Goal: Task Accomplishment & Management: Complete application form

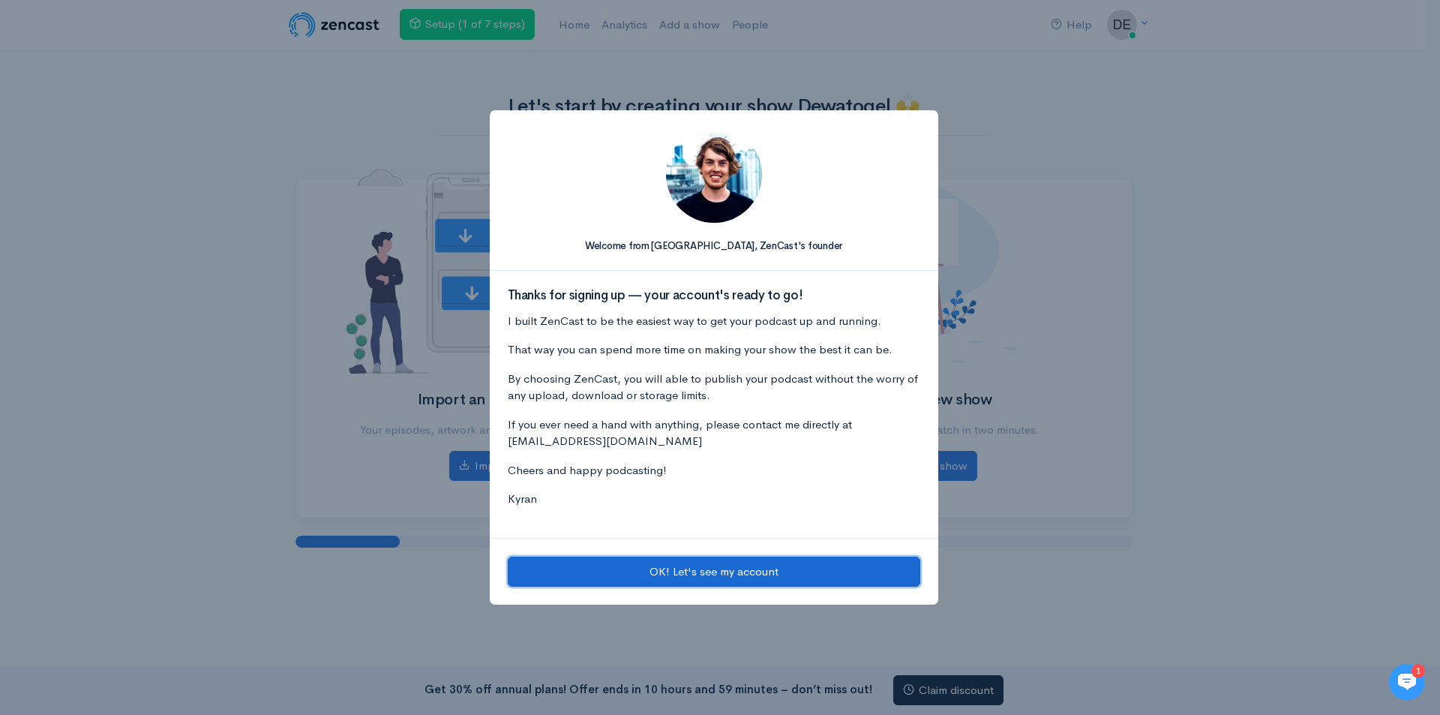
click at [709, 576] on button "OK! Let's see my account" at bounding box center [714, 571] width 412 height 31
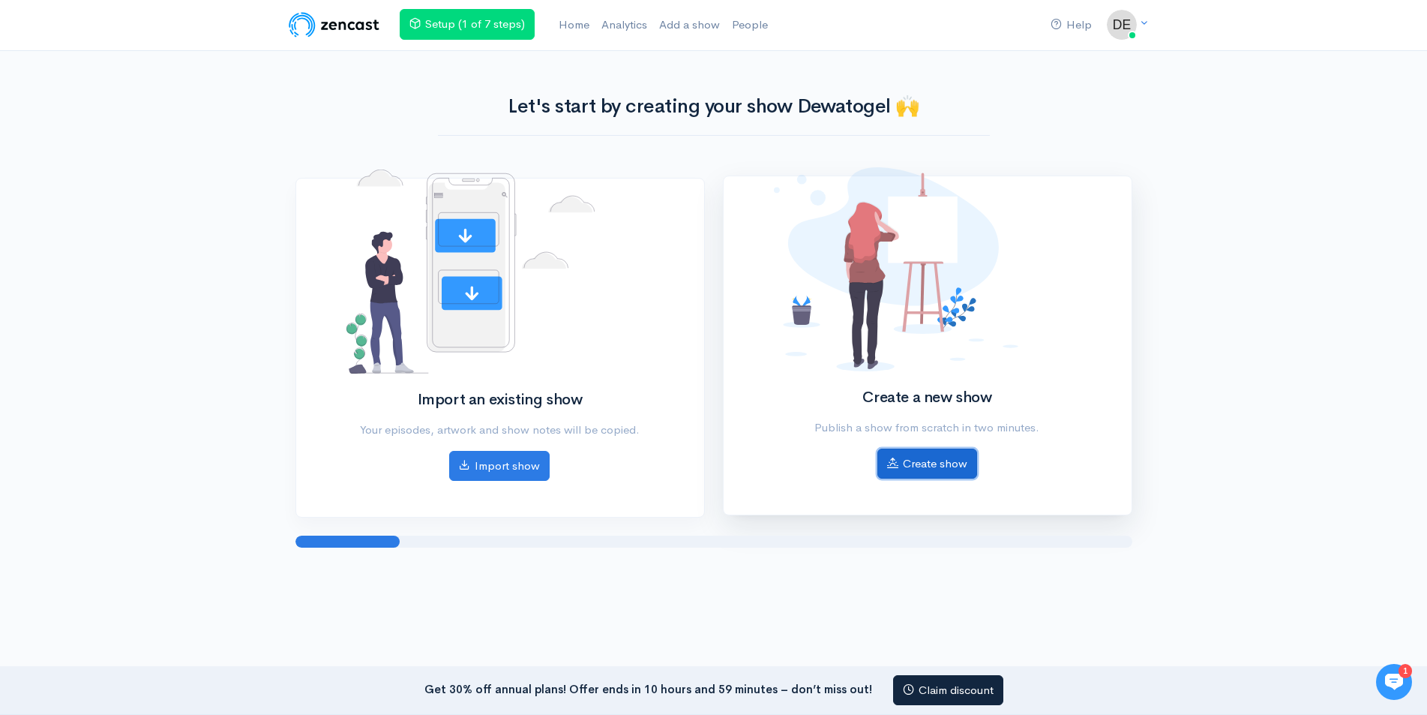
click at [938, 457] on link "Create show" at bounding box center [927, 463] width 100 height 31
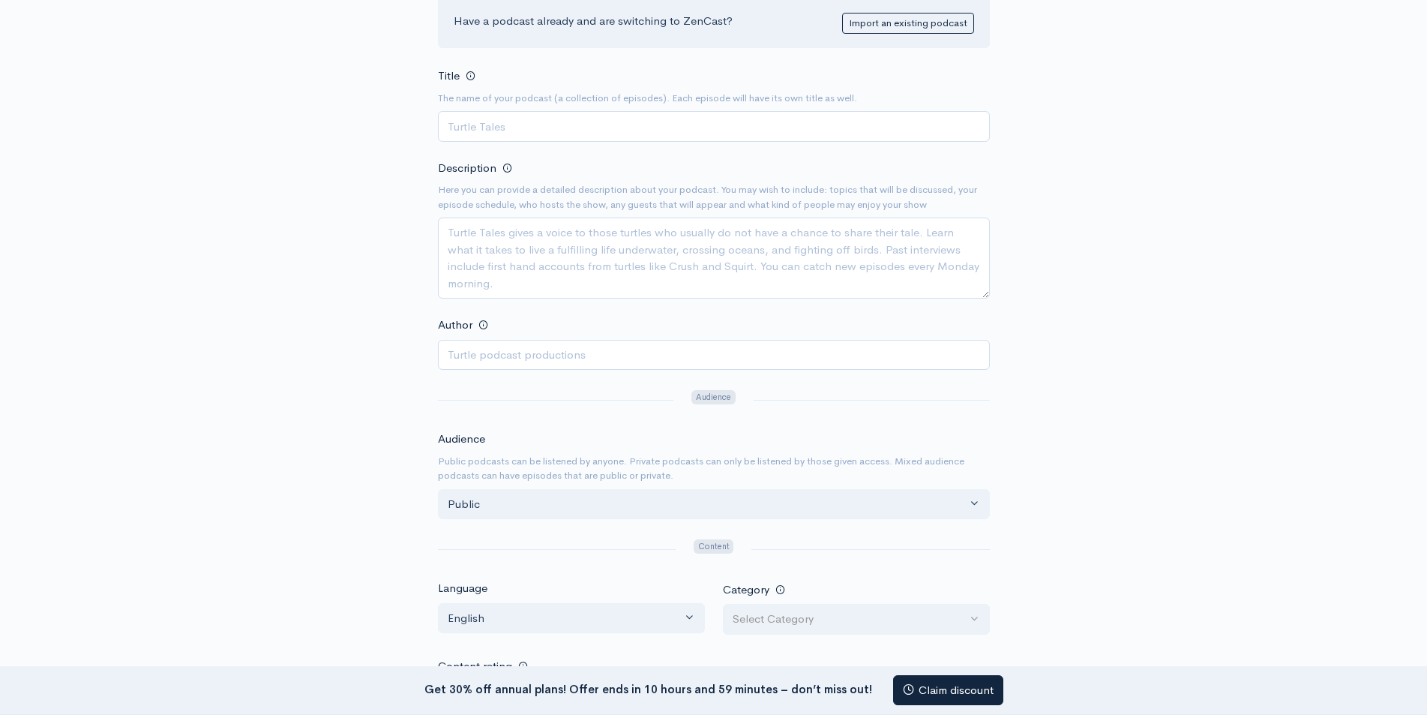
scroll to position [150, 0]
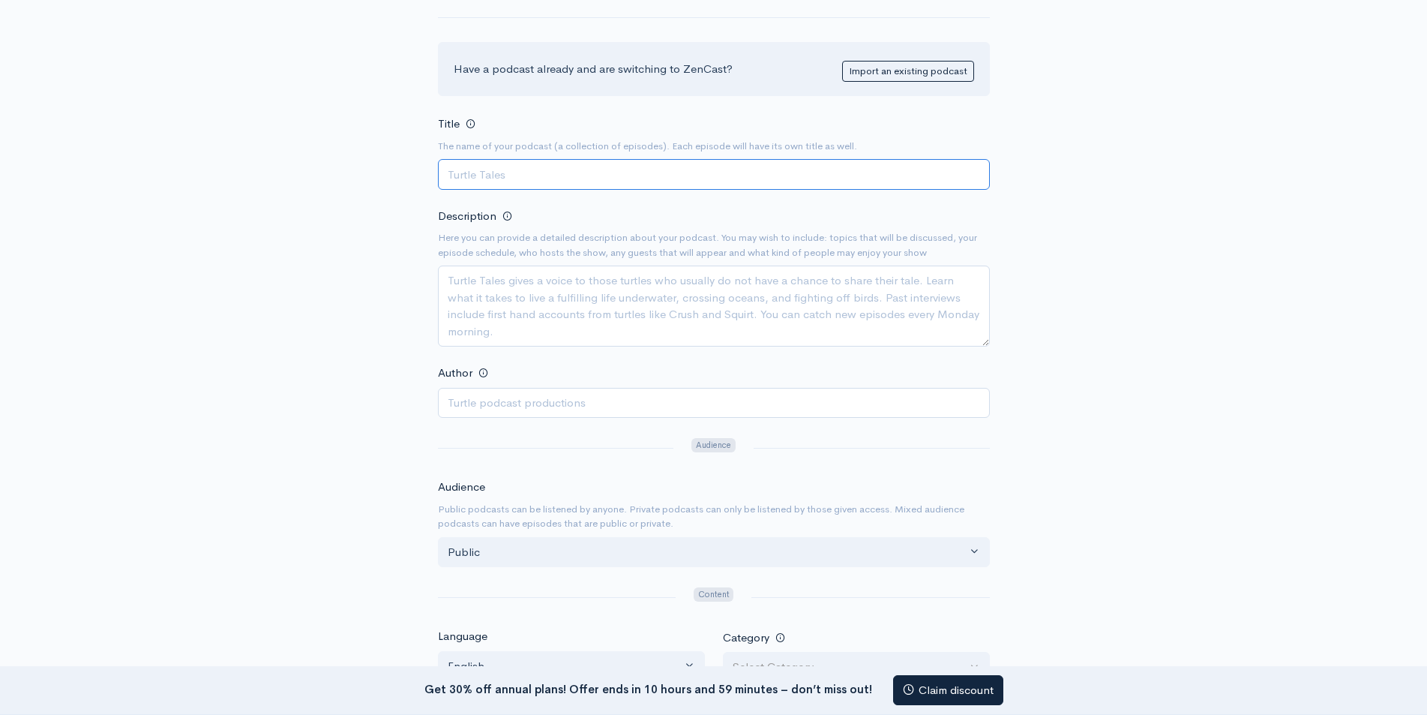
click at [502, 181] on input "Title" at bounding box center [714, 174] width 552 height 31
paste input "Dewatogel Insider: The Ultimate Guide to Online Betting"
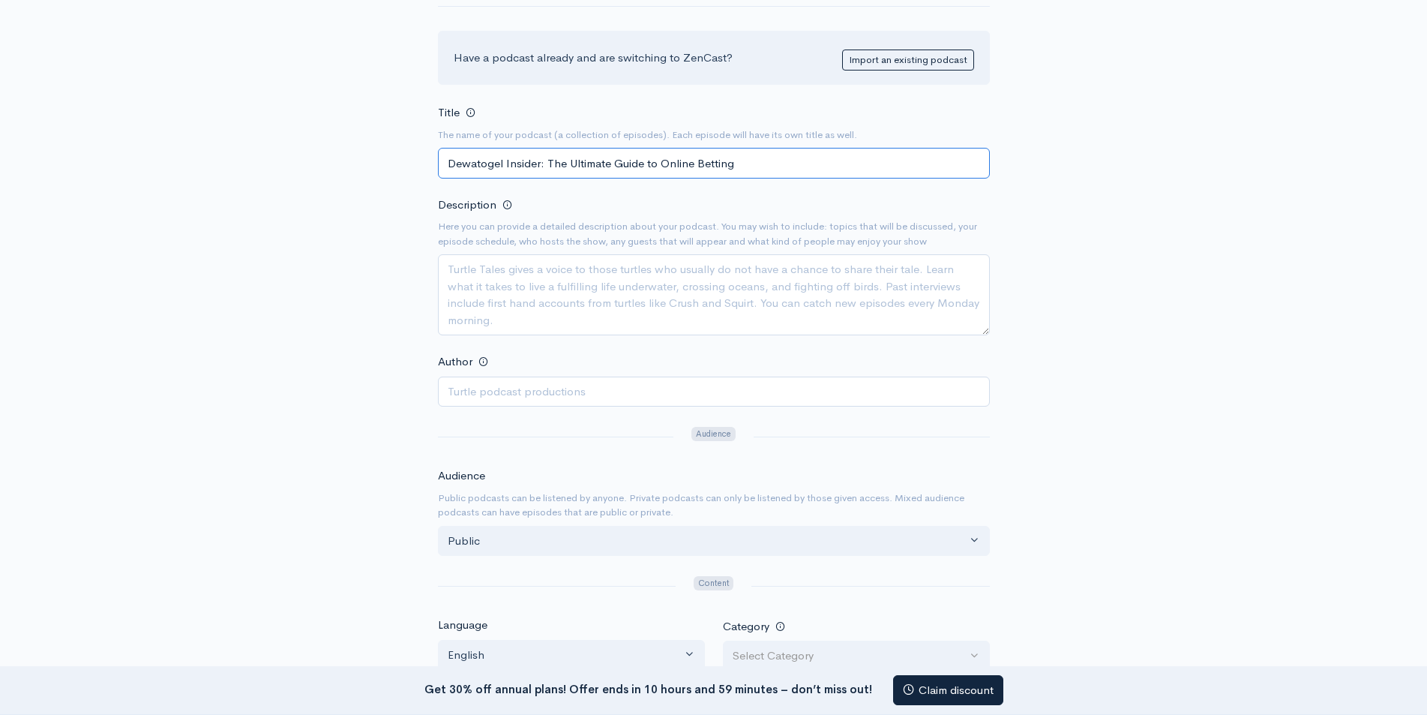
scroll to position [300, 0]
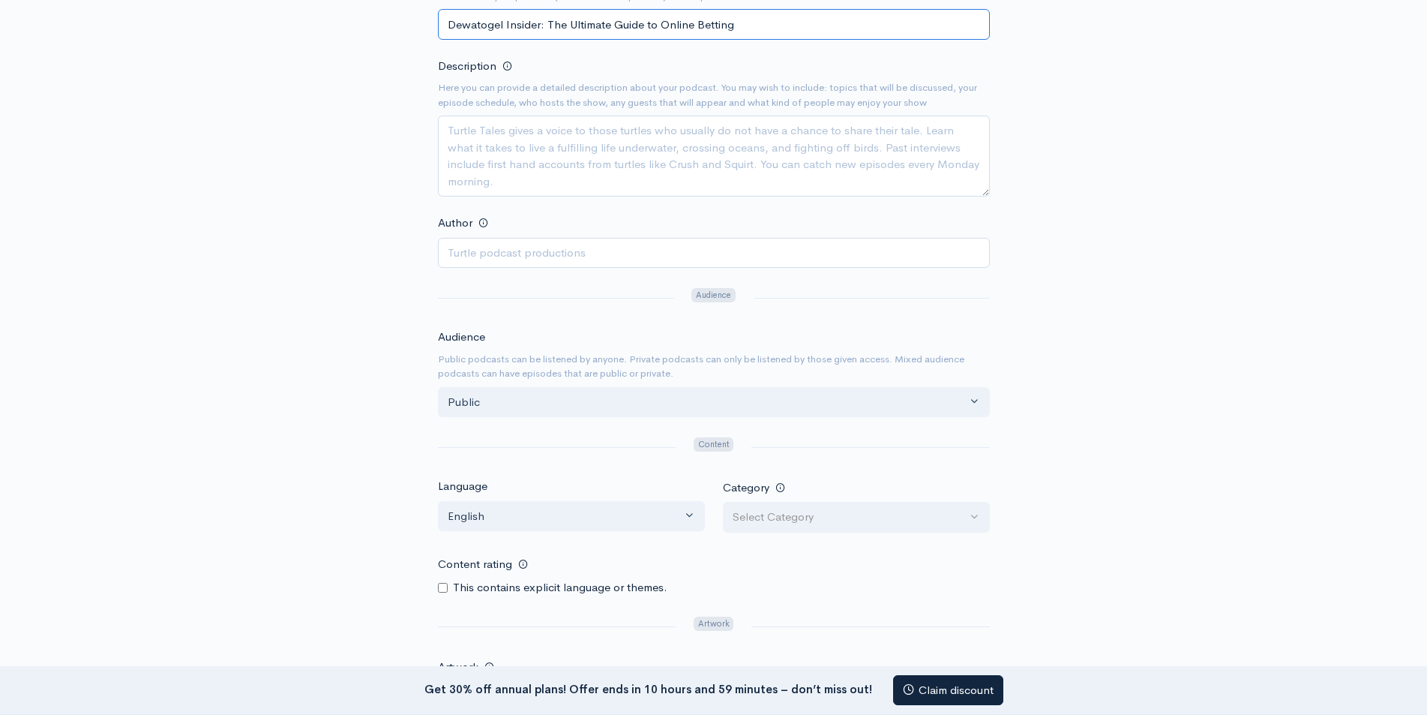
type input "Dewatogel Insider: The Ultimate Guide to Online Betting"
click at [580, 164] on textarea "Description" at bounding box center [714, 155] width 552 height 81
drag, startPoint x: 505, startPoint y: 154, endPoint x: 505, endPoint y: 124, distance: 30.0
click at [505, 151] on textarea "Description" at bounding box center [714, 155] width 552 height 81
paste textarea "Welcome to Dewatogel Insider: The Ultimate Guide to Online Betting, your go-to …"
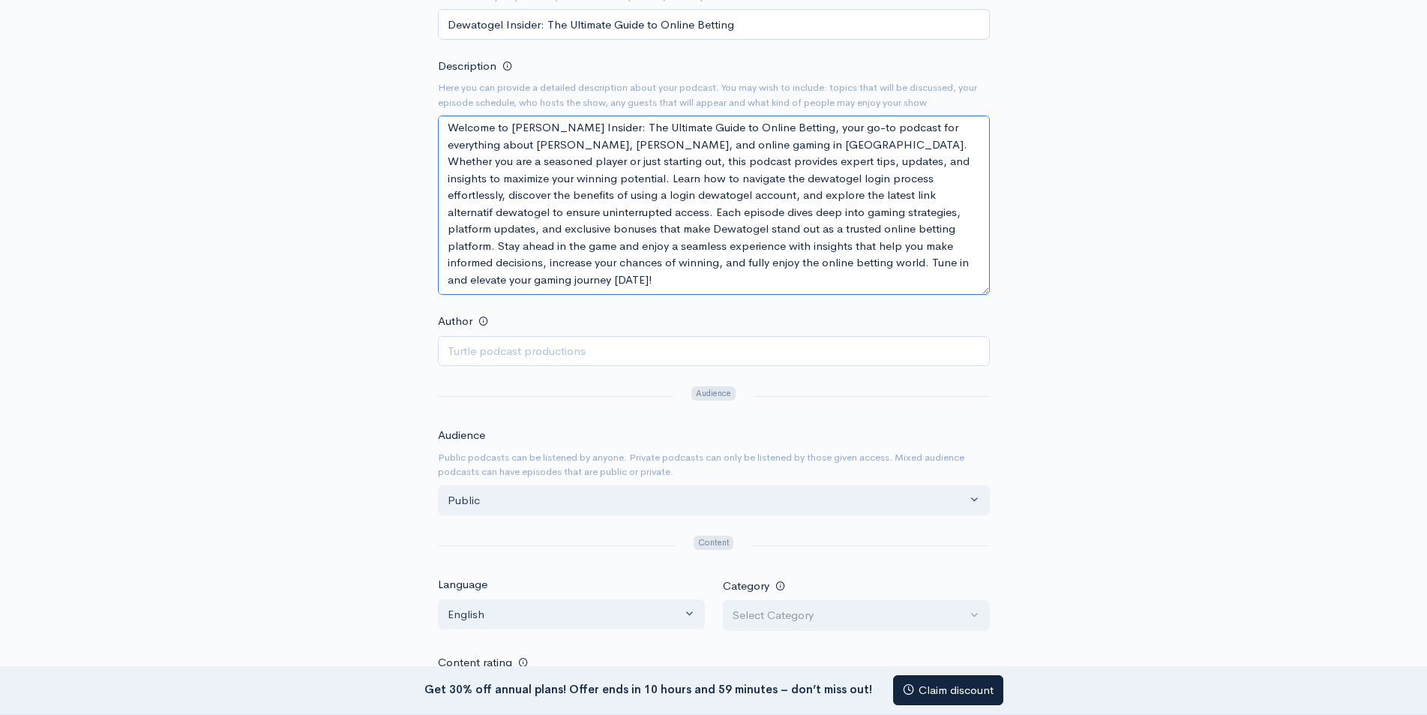
scroll to position [0, 0]
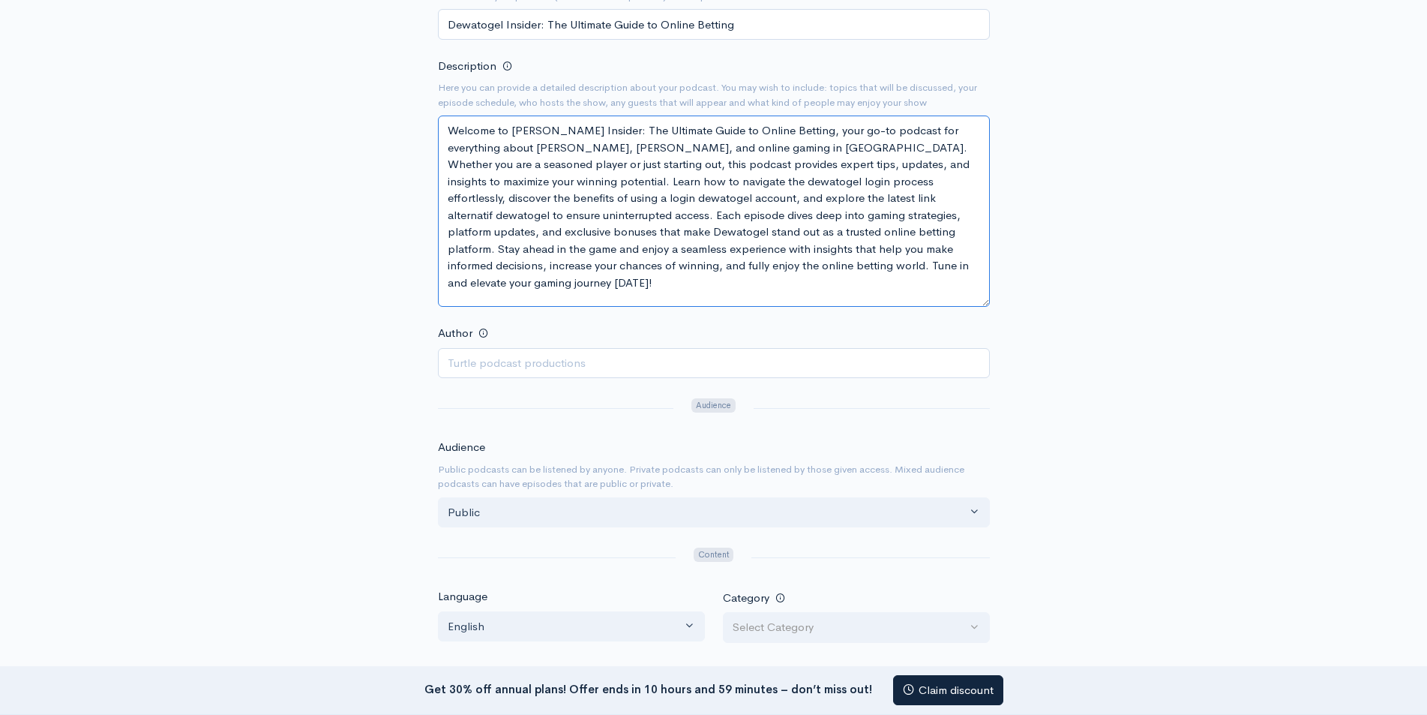
drag, startPoint x: 983, startPoint y: 194, endPoint x: 964, endPoint y: 305, distance: 112.5
click at [964, 305] on textarea "Welcome to Dewatogel Insider: The Ultimate Guide to Online Betting, your go-to …" at bounding box center [714, 210] width 552 height 191
type textarea "Welcome to Dewatogel Insider: The Ultimate Guide to Online Betting, your go-to …"
click at [571, 365] on input "Author" at bounding box center [714, 364] width 552 height 31
paste input "Dewatogel"
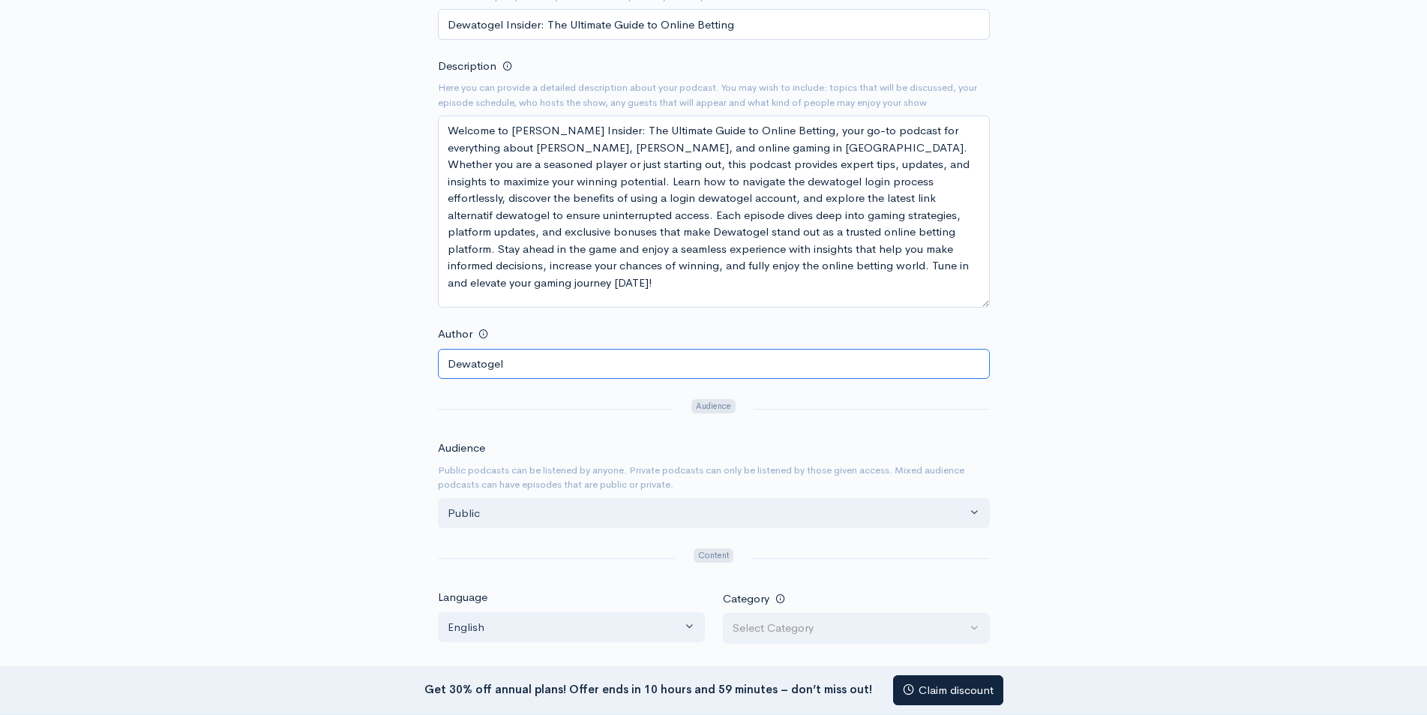
click at [512, 361] on input "Dewatogel" at bounding box center [714, 364] width 552 height 31
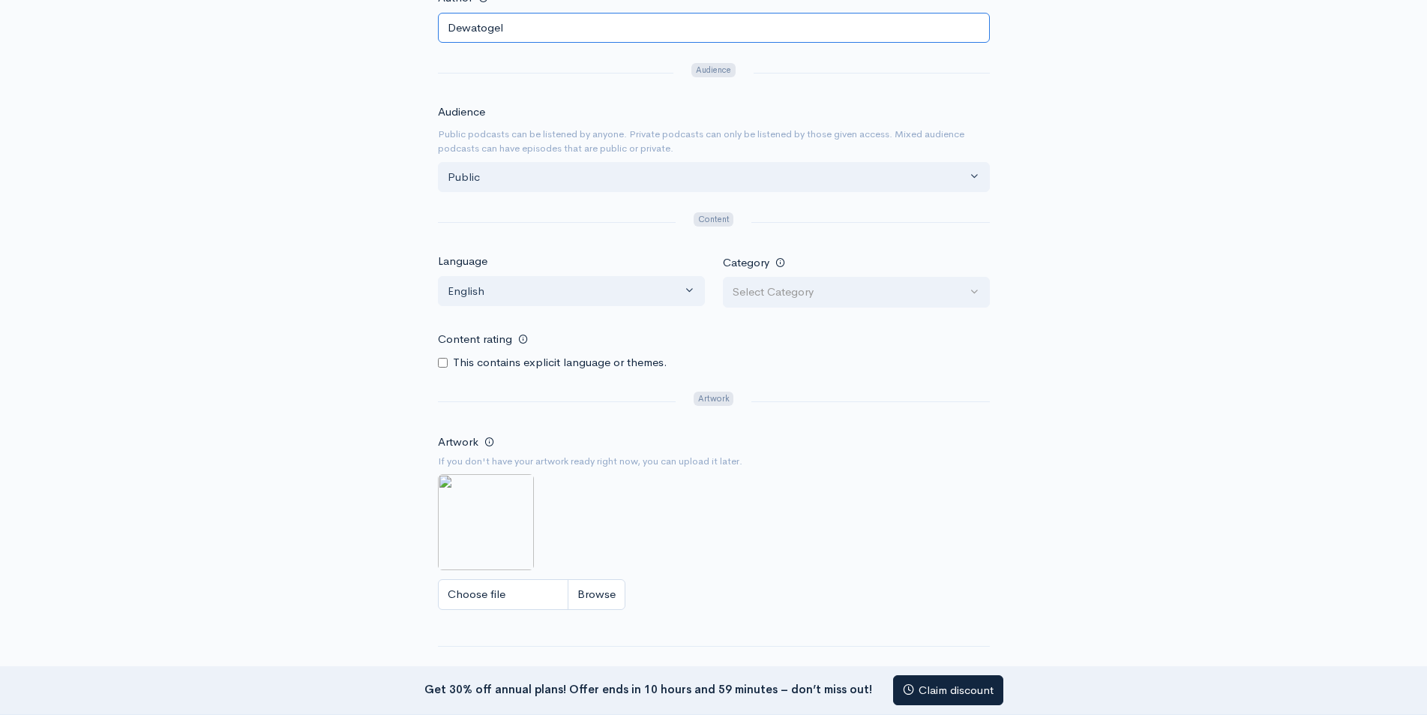
scroll to position [675, 0]
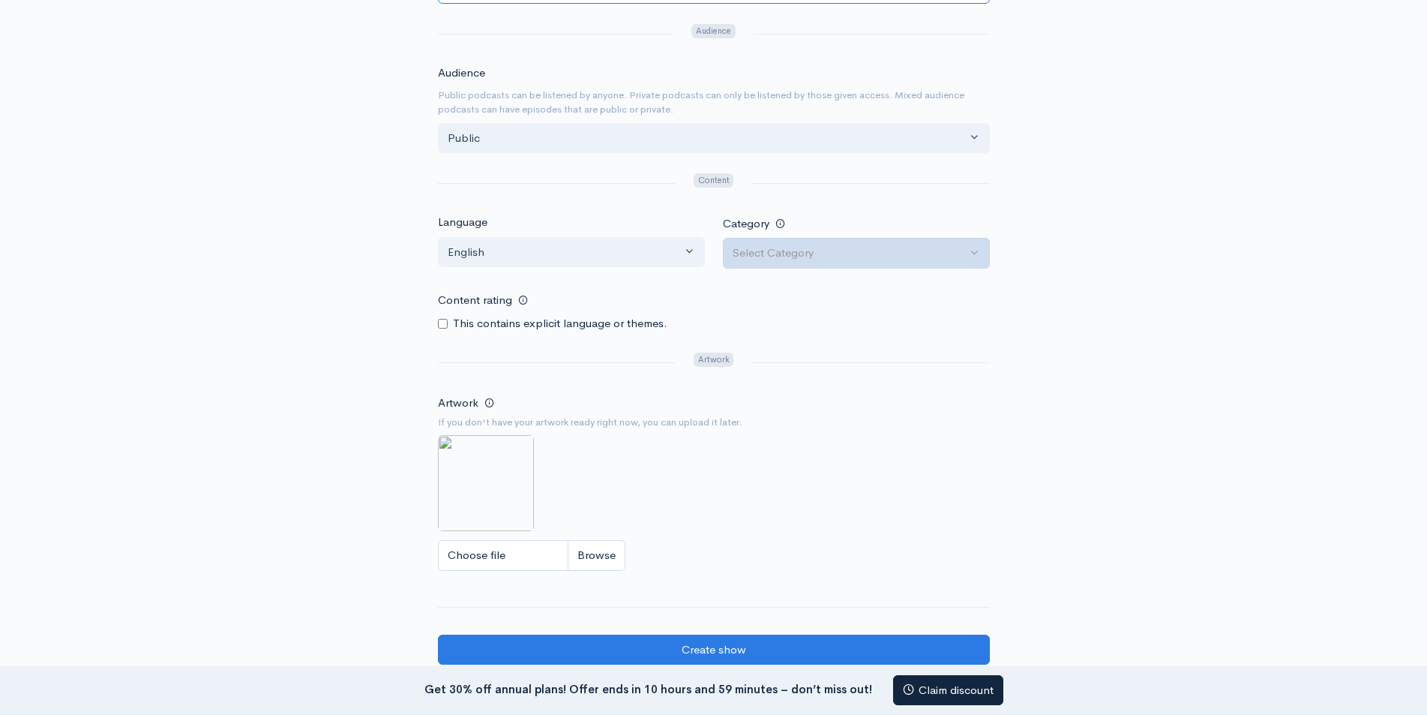
type input "Dewatogel"
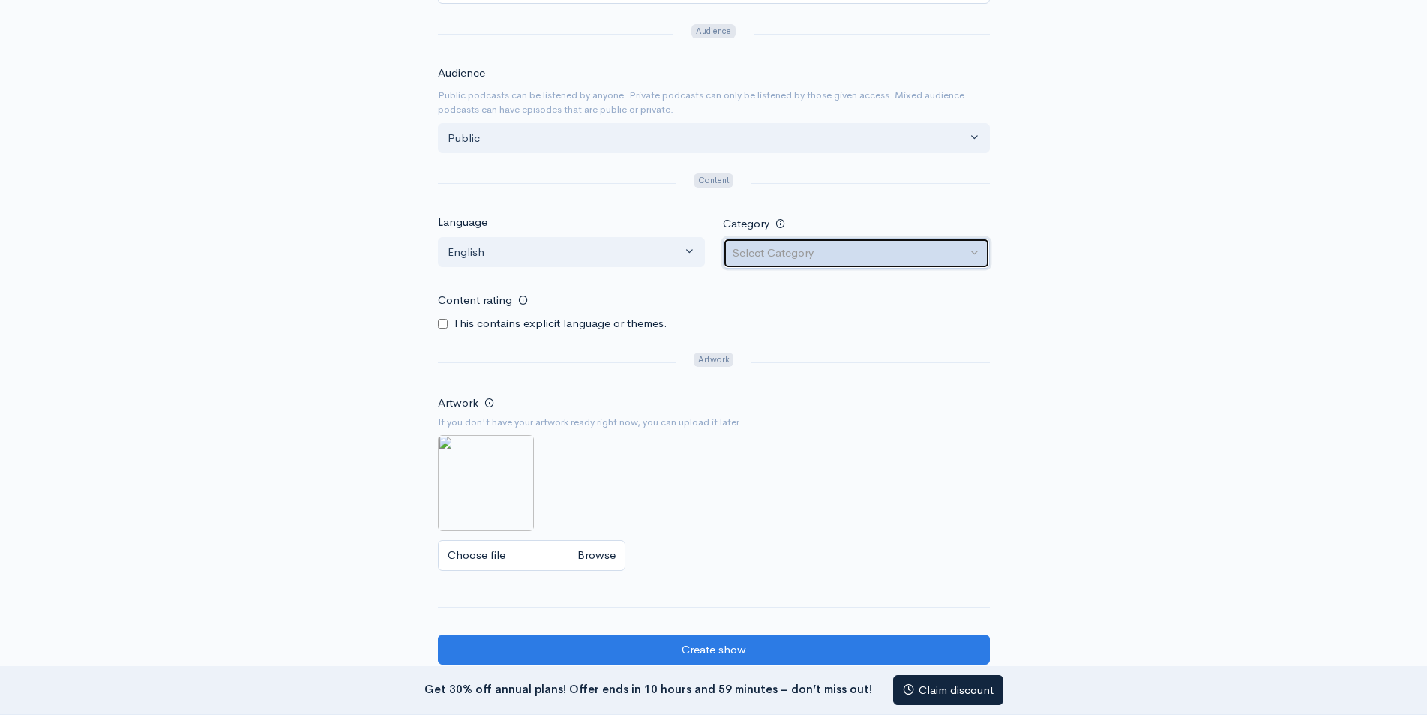
click at [833, 256] on div "Select Category" at bounding box center [850, 252] width 234 height 17
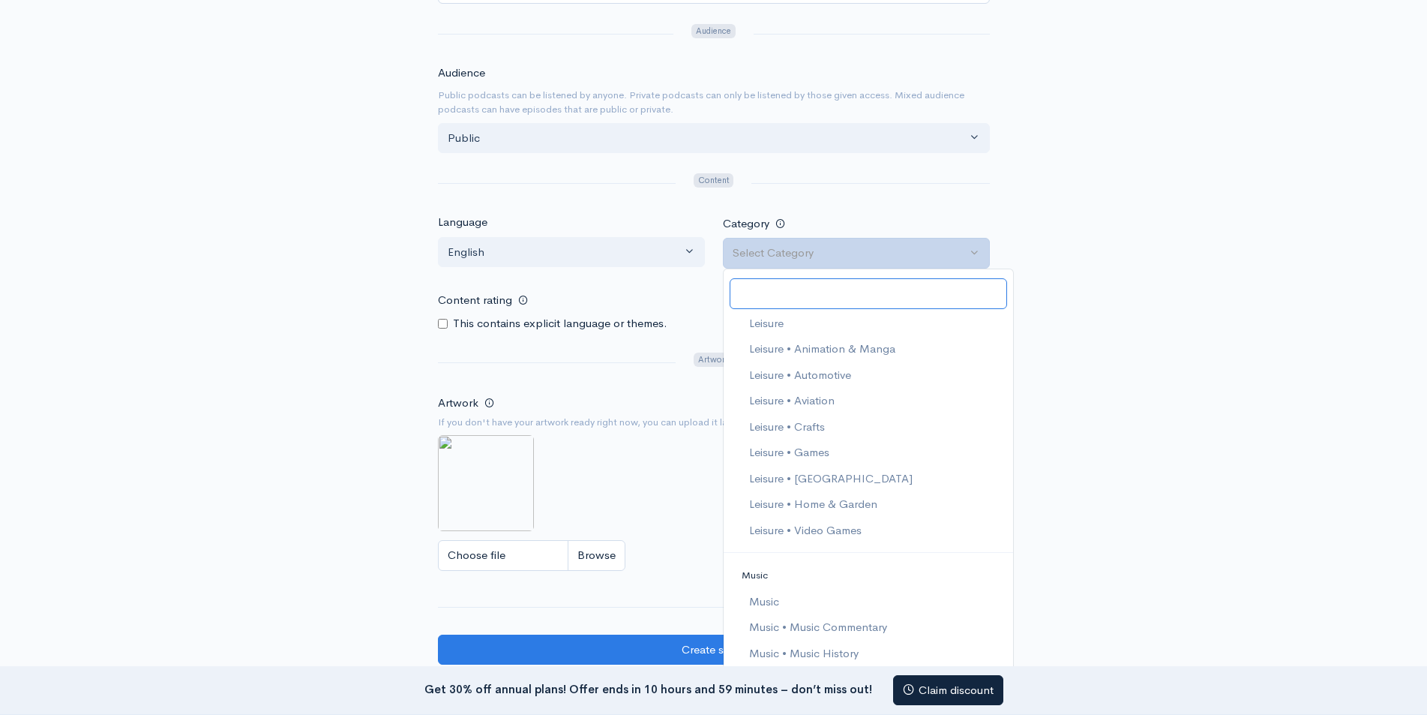
scroll to position [1574, 0]
click at [794, 430] on span "Leisure • Games" at bounding box center [788, 431] width 80 height 17
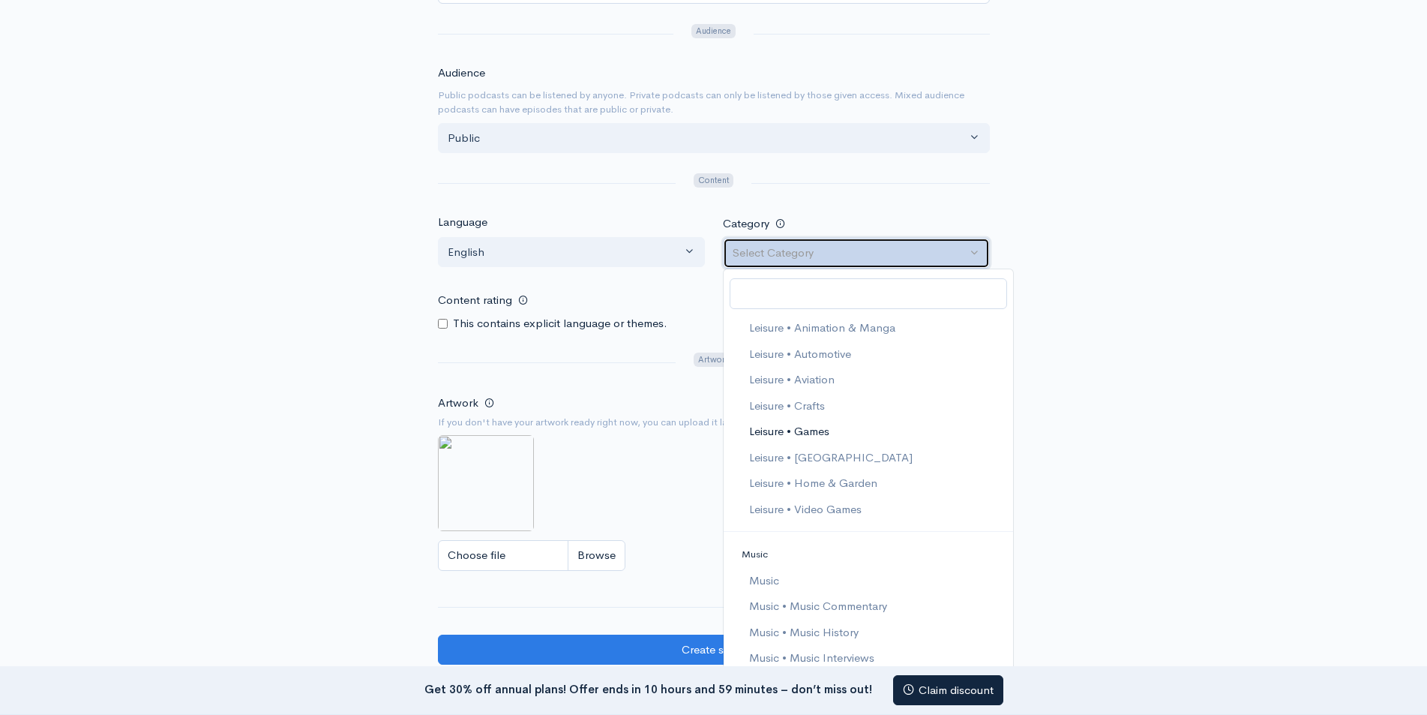
select select "Leisure > Games"
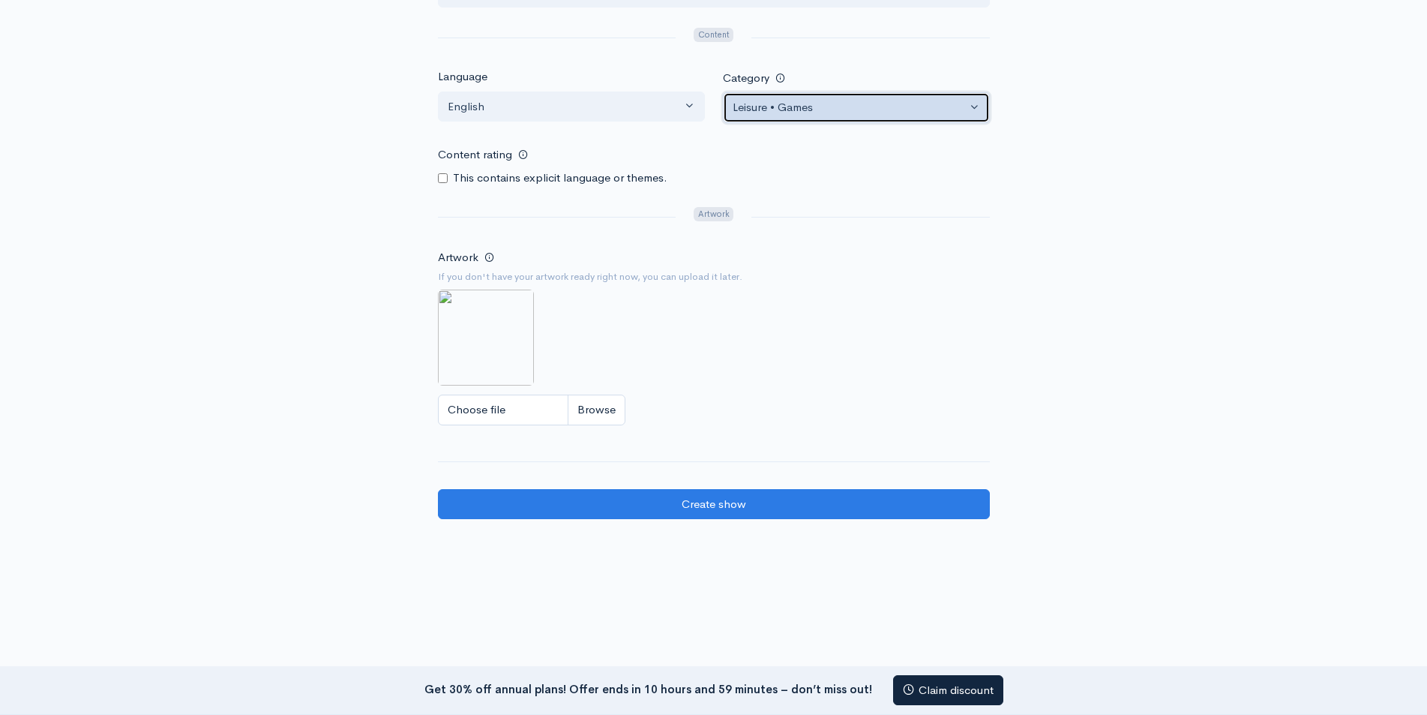
scroll to position [825, 0]
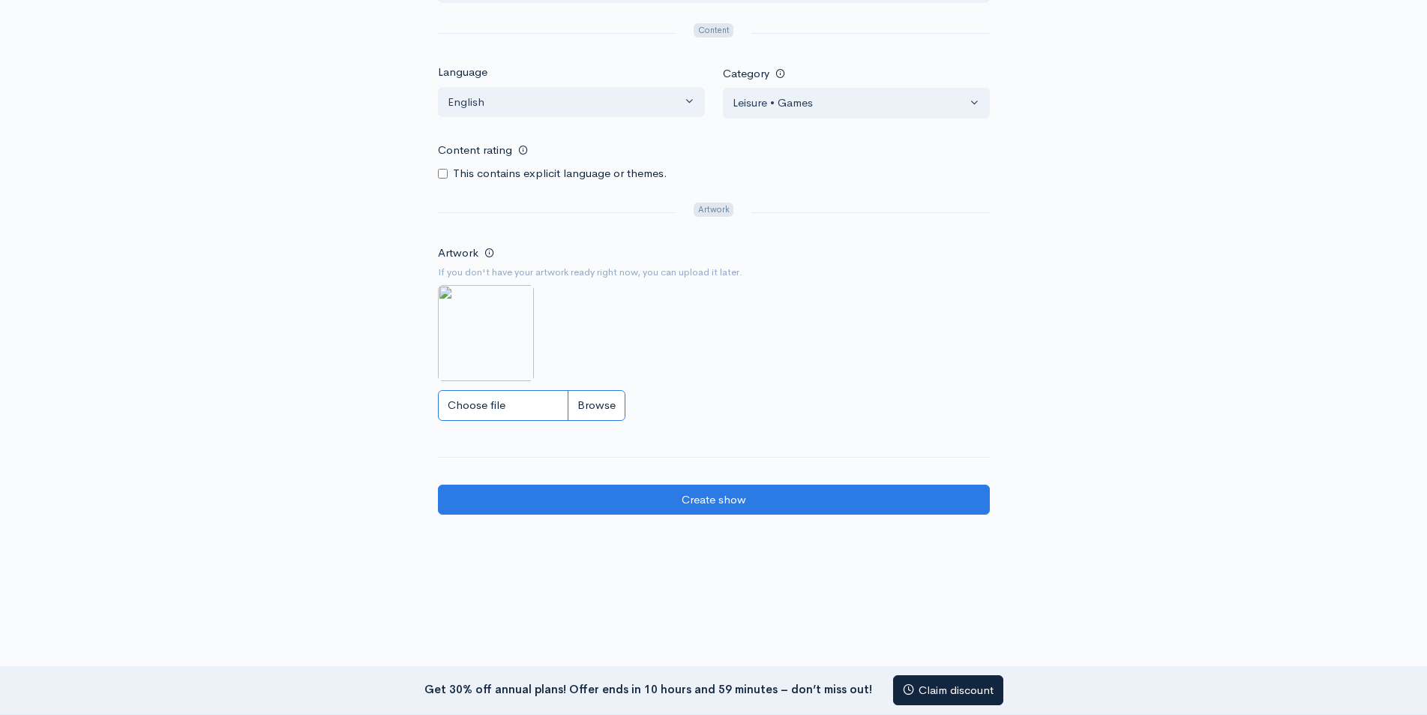
click at [495, 404] on input "Choose file" at bounding box center [531, 405] width 187 height 31
click at [478, 403] on input "Choose file" at bounding box center [531, 405] width 187 height 31
type input "C:\fakepath\Dewatogel Insider.jpg"
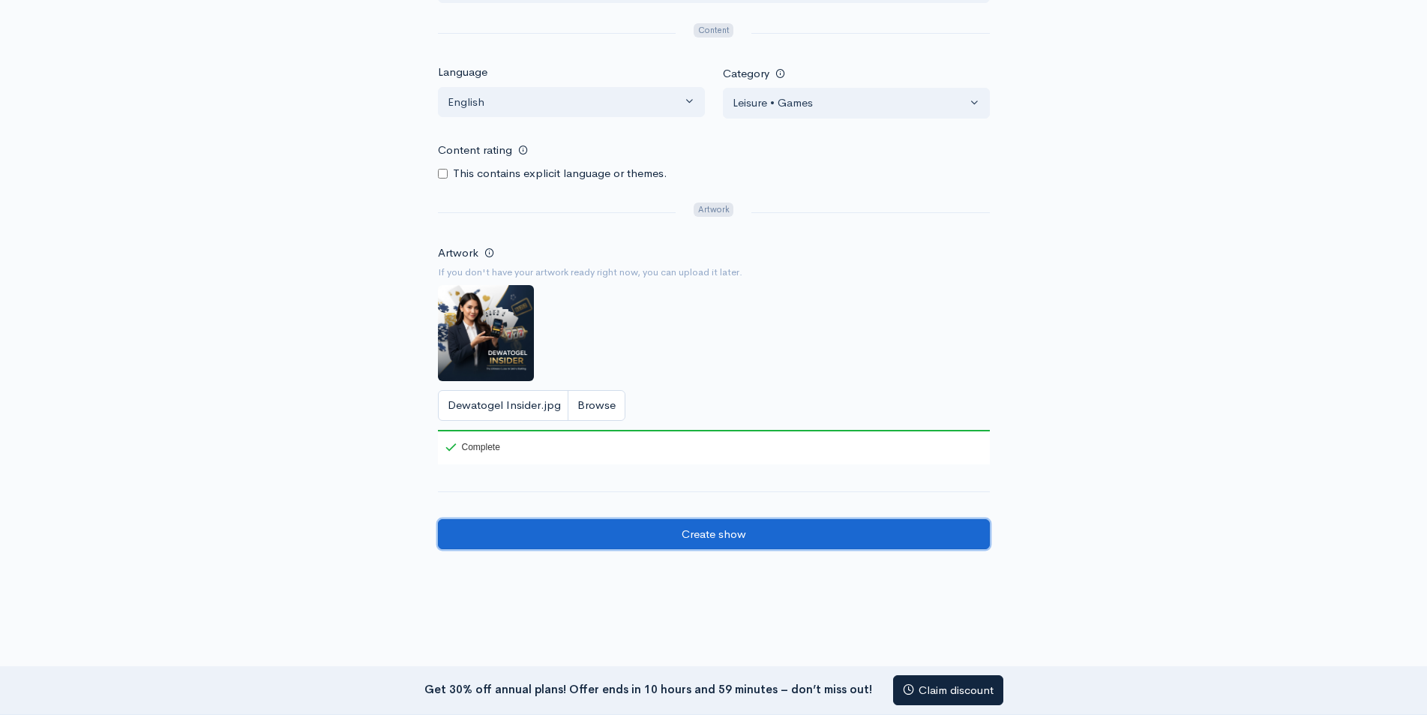
click at [699, 541] on input "Create show" at bounding box center [714, 534] width 552 height 31
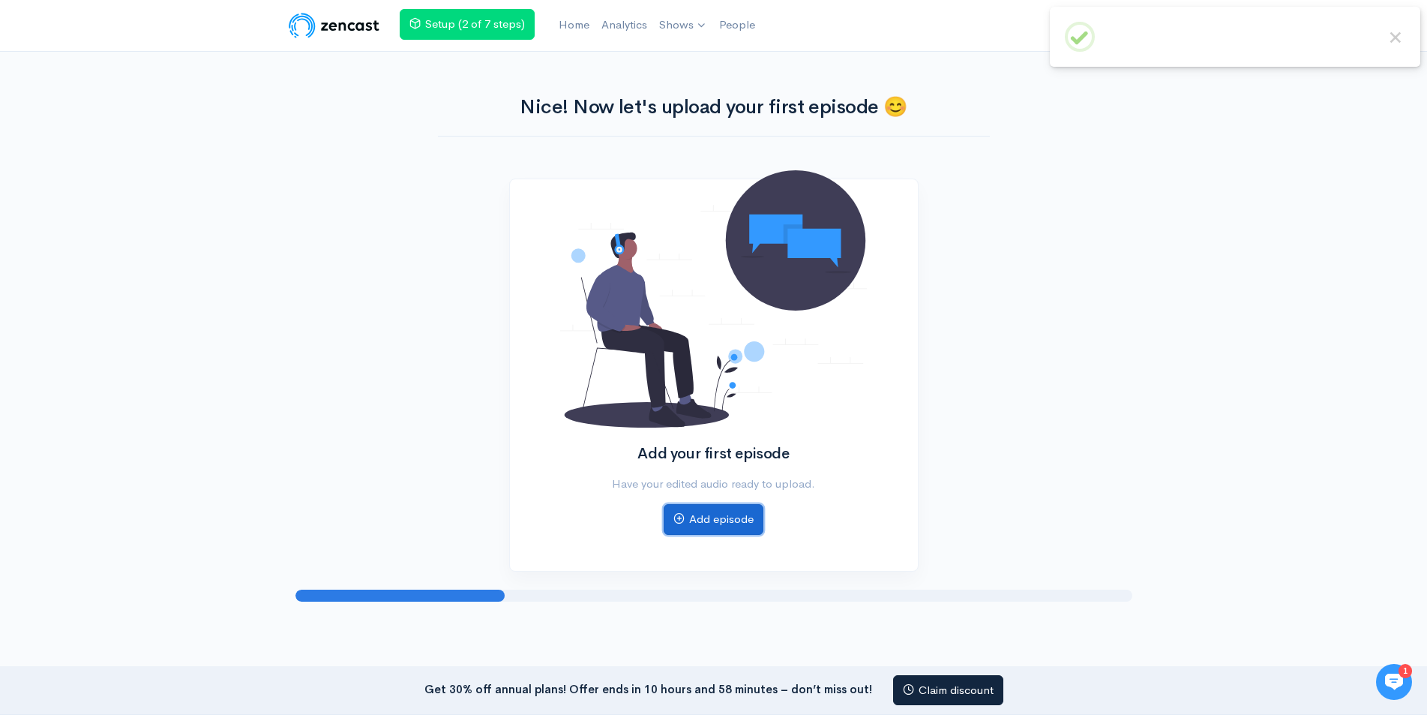
click at [715, 515] on link "Add episode" at bounding box center [714, 519] width 100 height 31
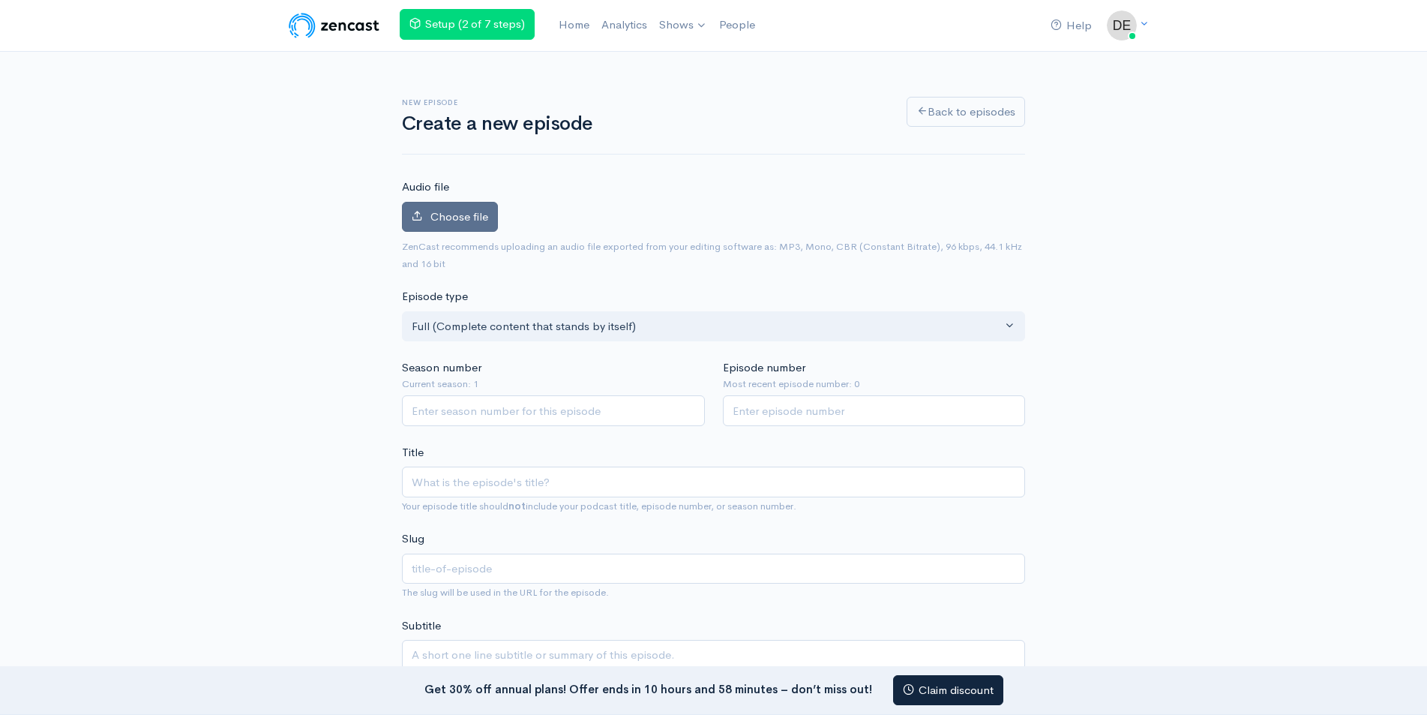
click at [459, 212] on span "Choose file" at bounding box center [459, 216] width 58 height 14
click at [0, 0] on input "Choose file" at bounding box center [0, 0] width 0 height 0
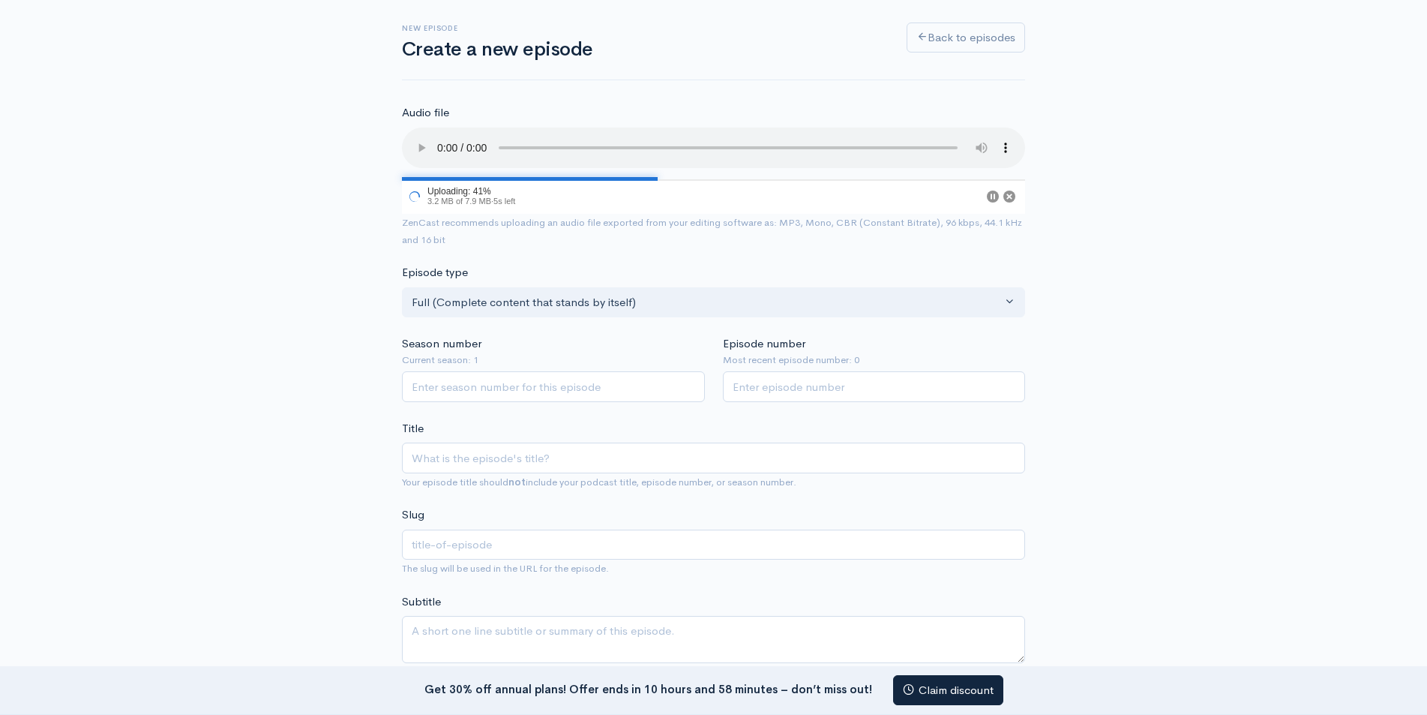
scroll to position [75, 0]
click at [487, 382] on input "Season number" at bounding box center [553, 385] width 303 height 31
type input "1"
click at [783, 395] on input "Episode number" at bounding box center [874, 385] width 303 height 31
type input "1"
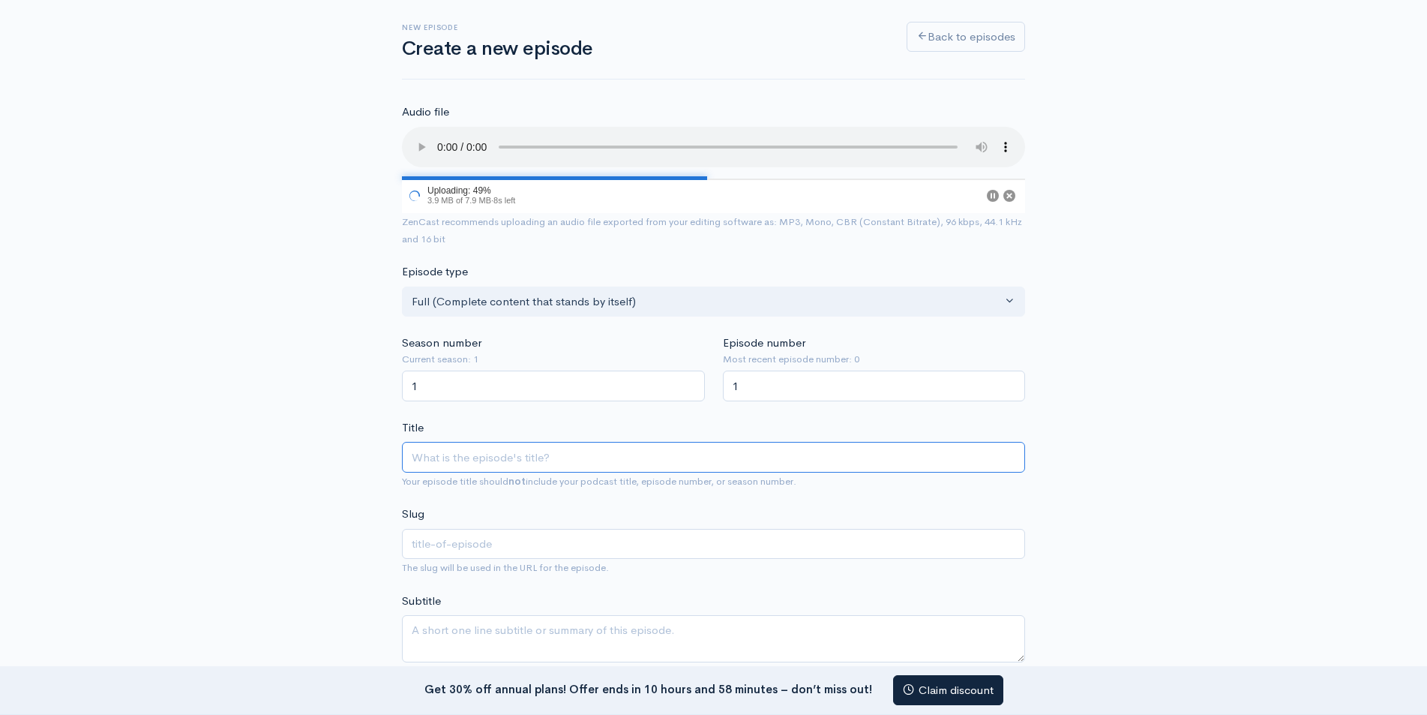
click at [467, 455] on input "Title" at bounding box center [713, 457] width 623 height 31
click at [450, 455] on input "Title" at bounding box center [713, 457] width 623 height 31
paste input "Dewatogel"
type input "Dewatogel"
type input "dewatogel"
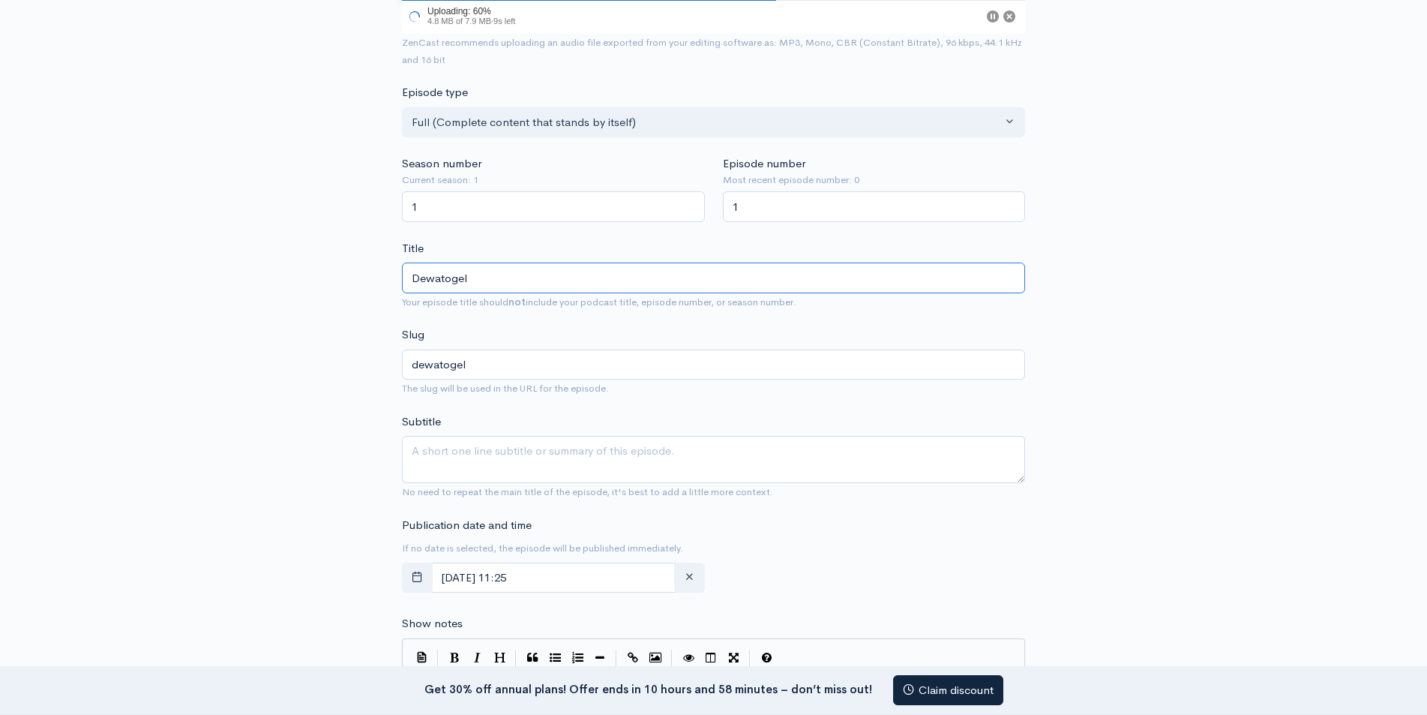
scroll to position [300, 0]
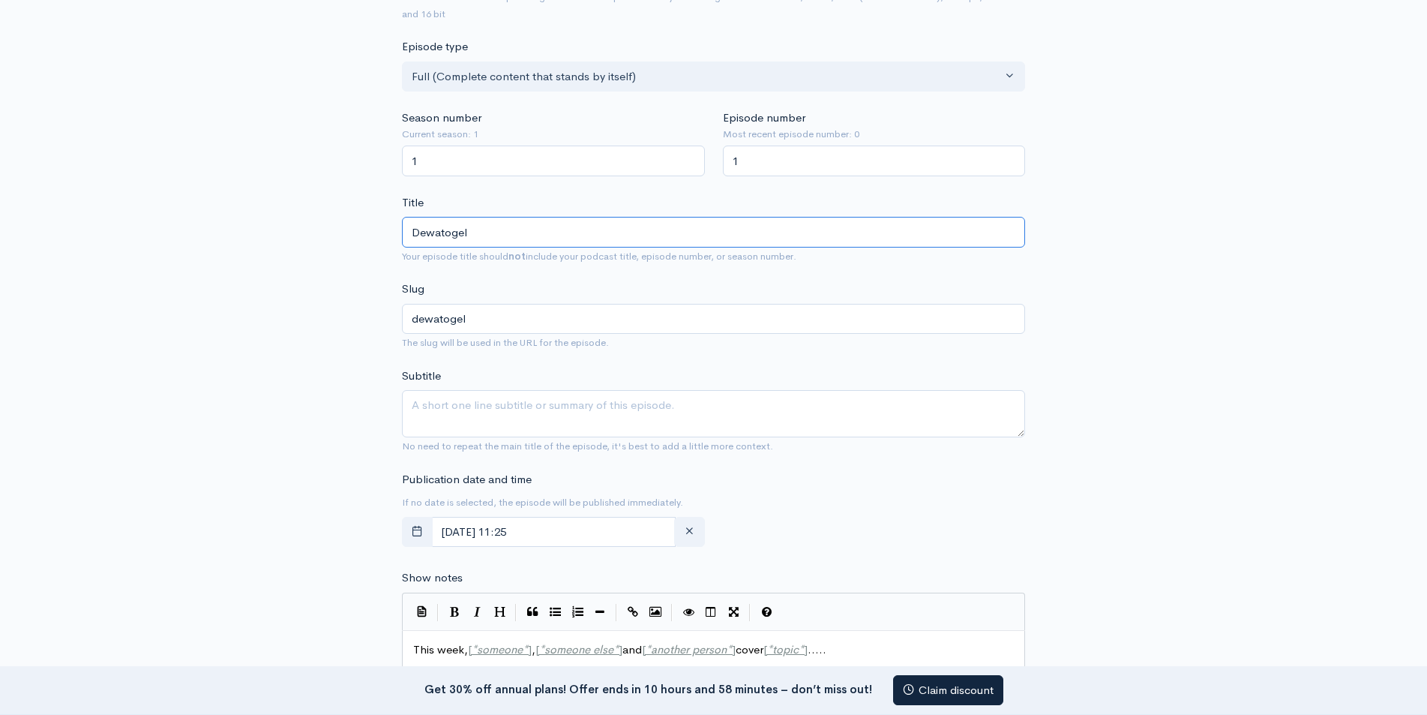
click at [514, 232] on input "Dewatogel" at bounding box center [713, 232] width 623 height 31
paste input "Maximizing Wins with Dewatogel: Tips, Tricks & Access"
type input "Maximizing Wins with Dewatogel: Tips, Tricks & Access"
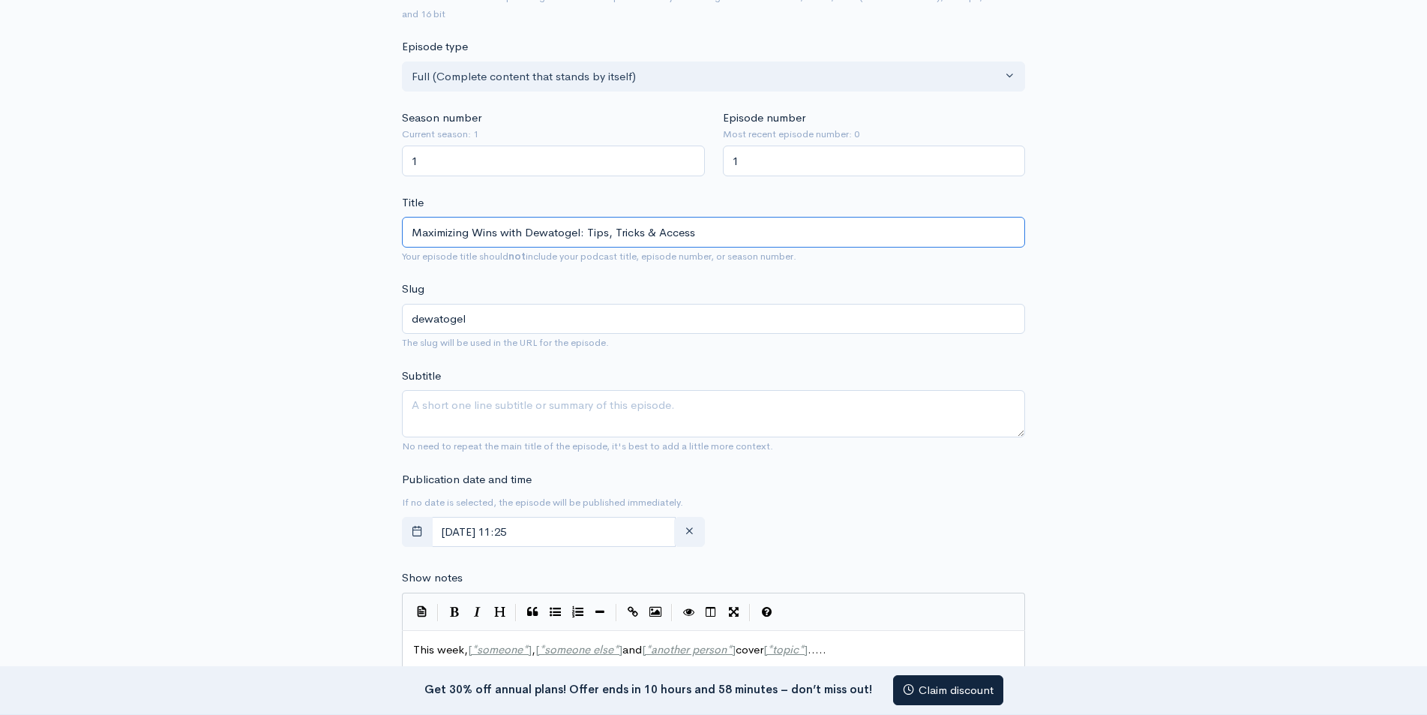
type input "maximizing-wins-with-dewatogel-tips-tricks-access"
type input "Maximizing Wins with Dewatogel: Tips, Tricks & Access"
click at [491, 410] on textarea "Subtitle" at bounding box center [713, 413] width 623 height 47
paste textarea "Dewatogel Insider: The Ultimate Guide to Online Betting"
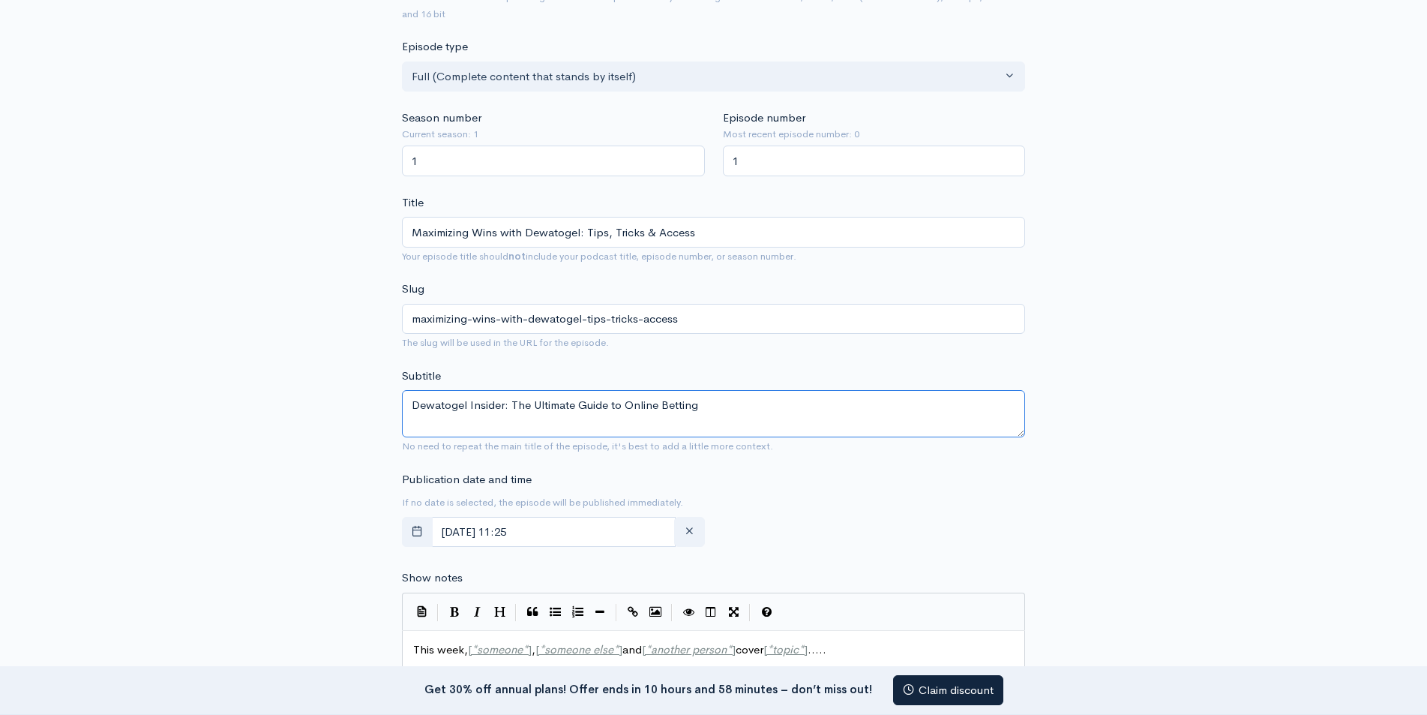
click at [459, 397] on textarea "Dewatogel Insider: The Ultimate Guide to Online Betting" at bounding box center [713, 413] width 623 height 47
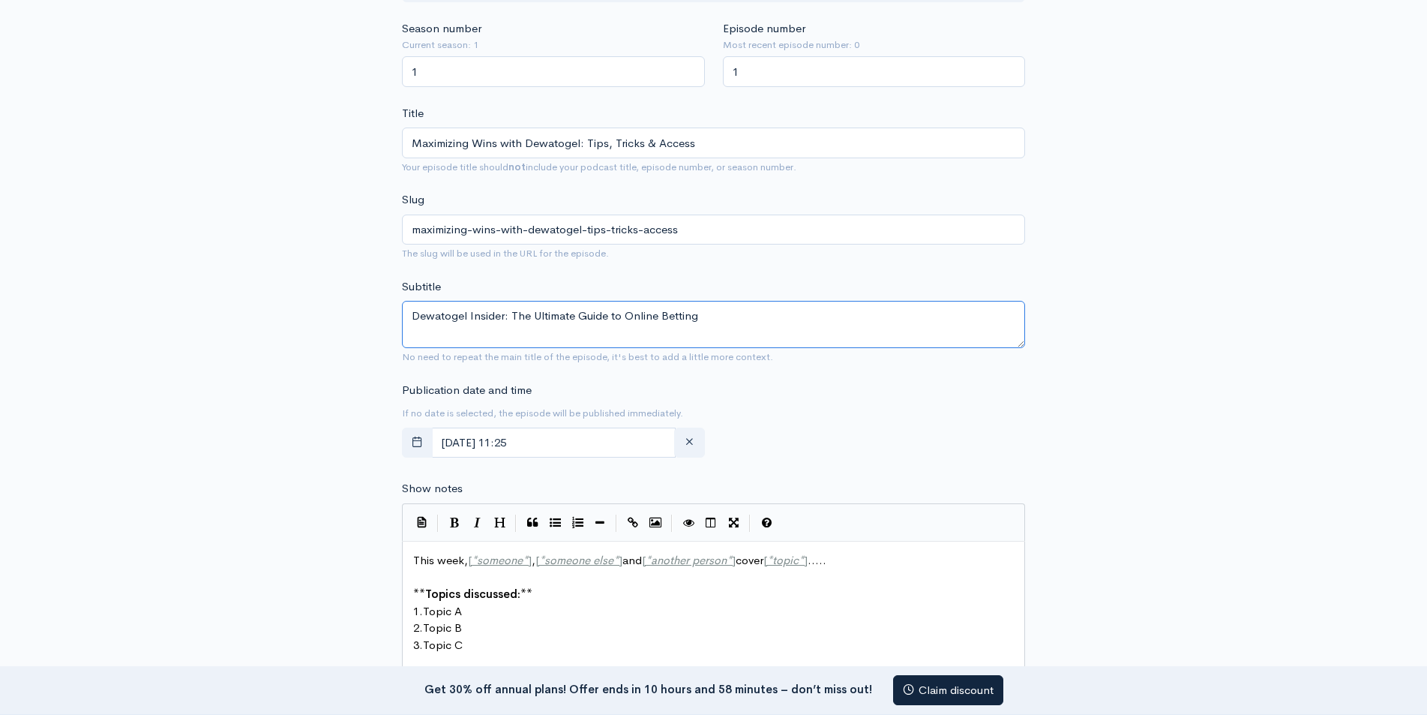
scroll to position [501, 0]
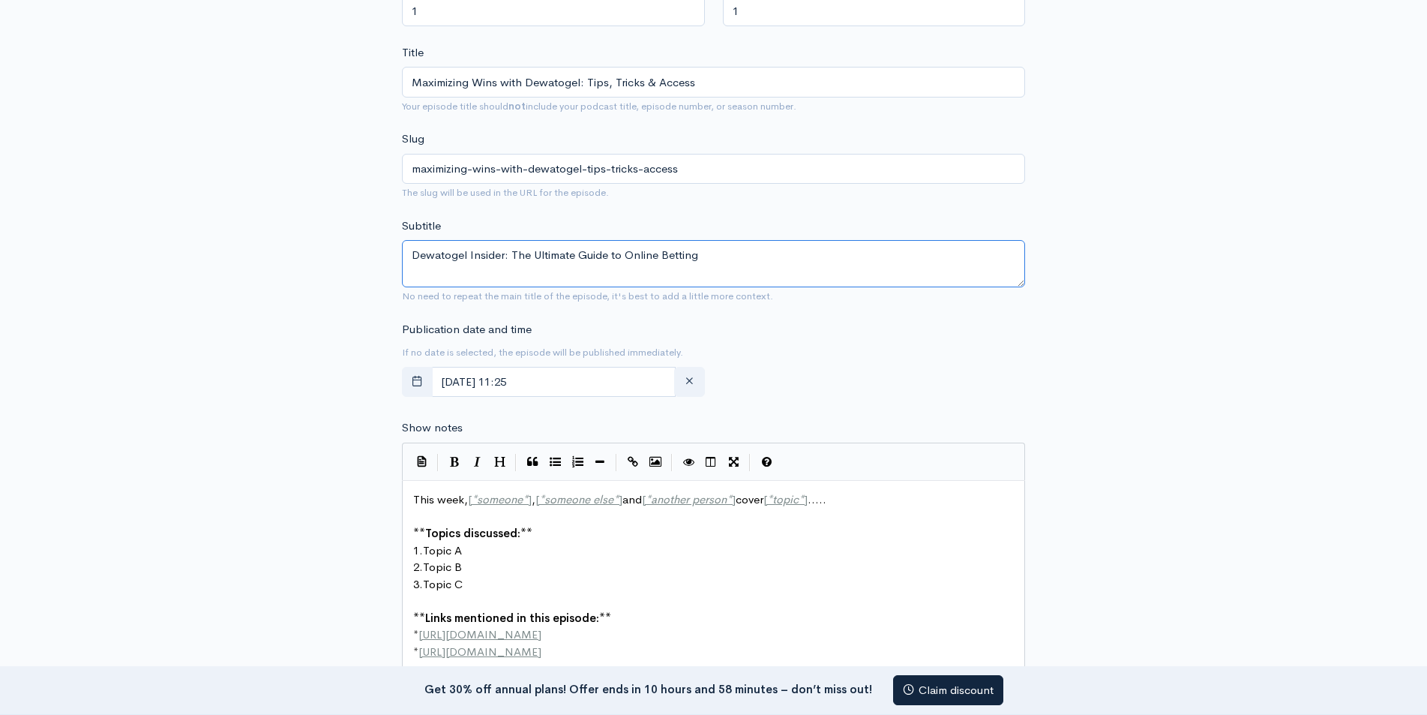
click at [418, 268] on textarea "Dewatogel Insider: The Ultimate Guide to Online Betting" at bounding box center [713, 263] width 623 height 47
click at [410, 269] on textarea "Dewatogel Insider: The Ultimate Guide to Online Betting" at bounding box center [713, 263] width 623 height 47
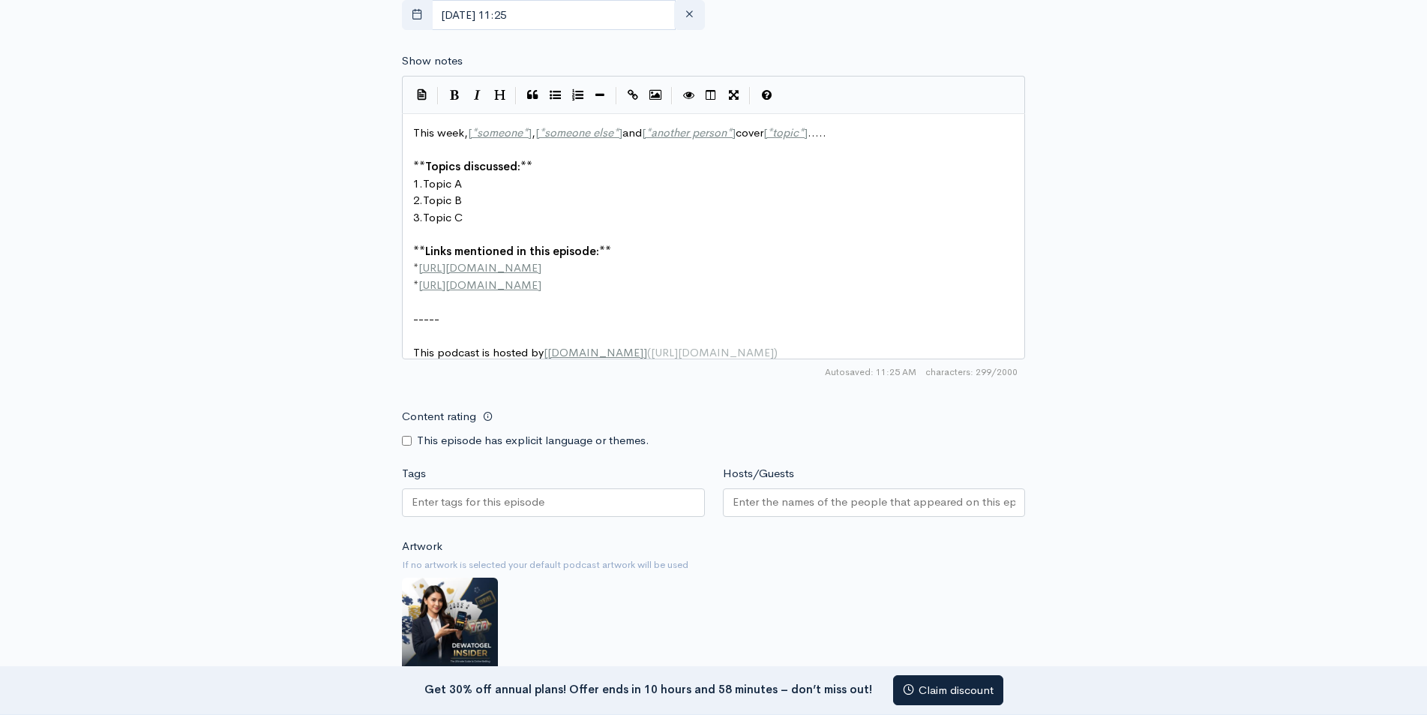
scroll to position [876, 0]
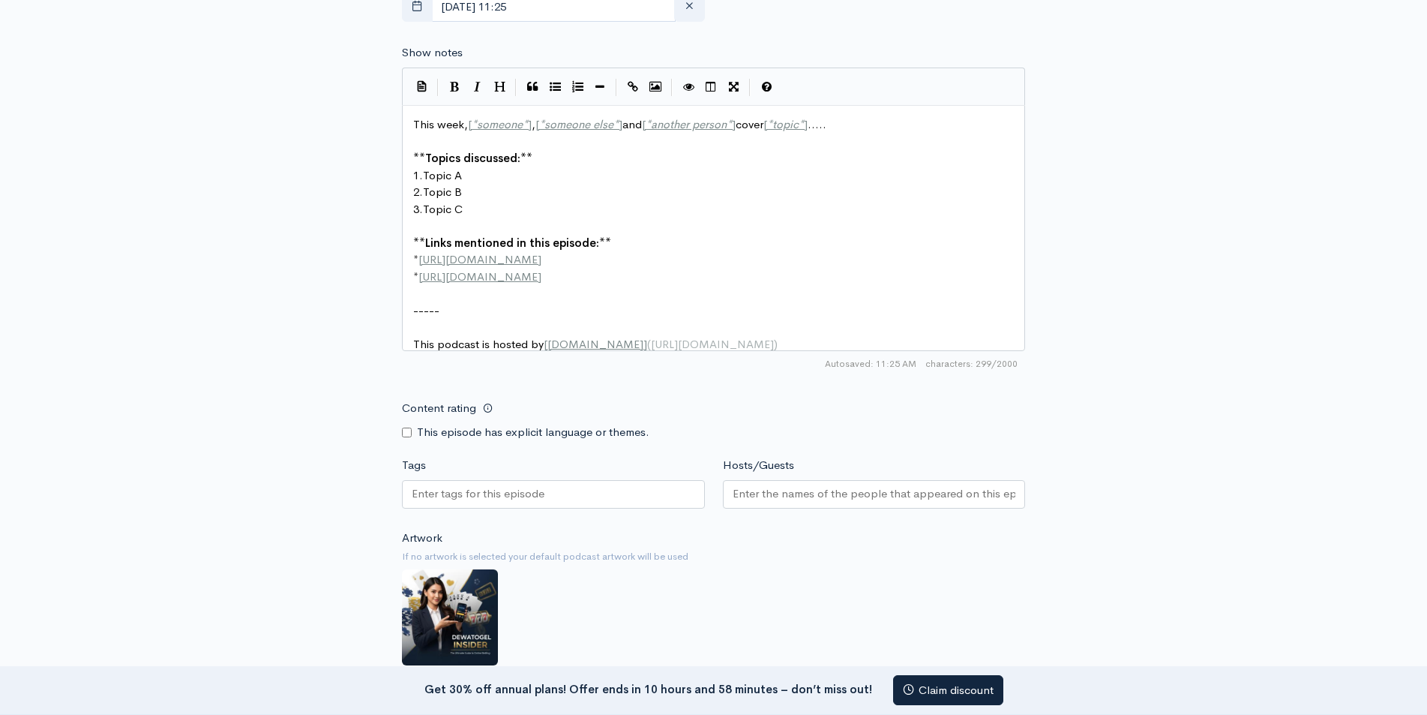
type textarea "Dewatogel Insider: The Ultimate Guide to Online Betting"
click at [508, 255] on span "http://example.com" at bounding box center [479, 259] width 123 height 14
click at [497, 225] on pre "​" at bounding box center [719, 225] width 619 height 17
type textarea "This week, [*someone*], [*someone else*] and [*another person*] cover [*topic*]…"
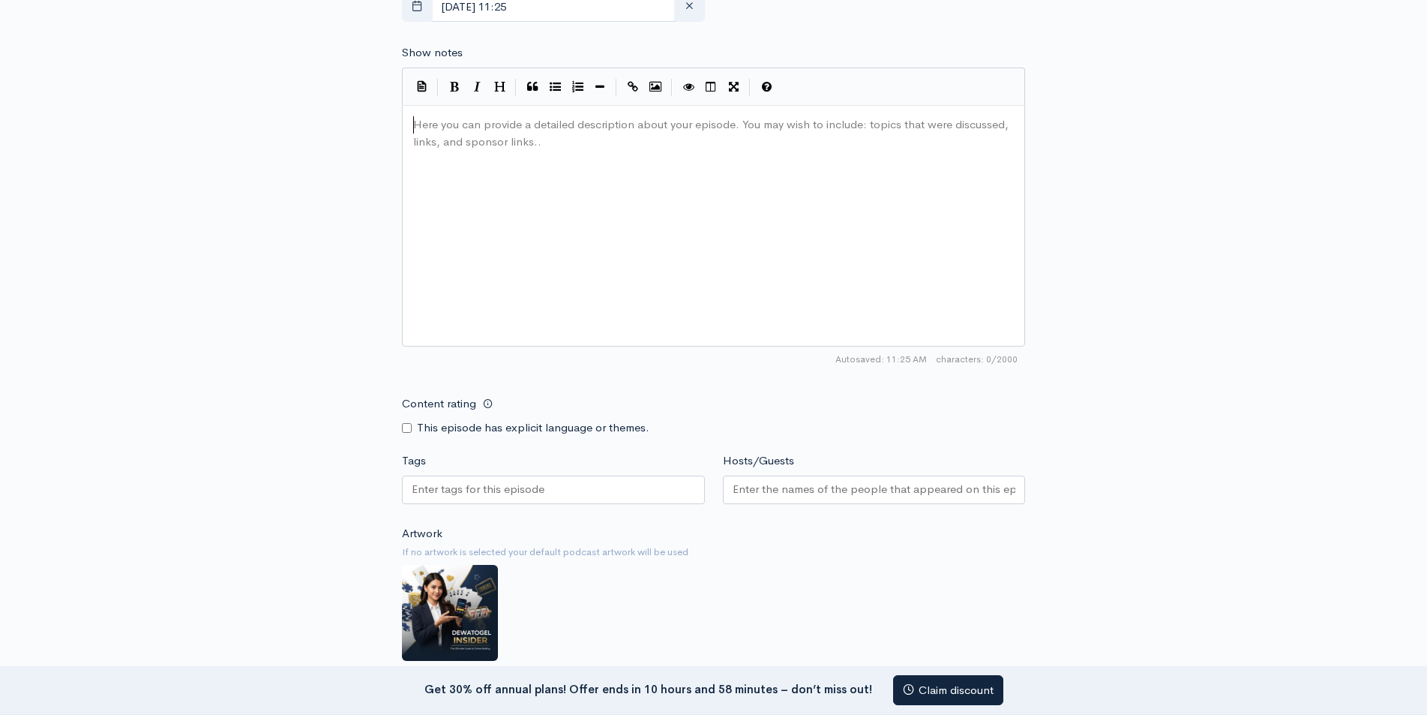
click at [484, 152] on div "Here you can provide a detailed description about your episode. You may wish to…" at bounding box center [732, 244] width 644 height 262
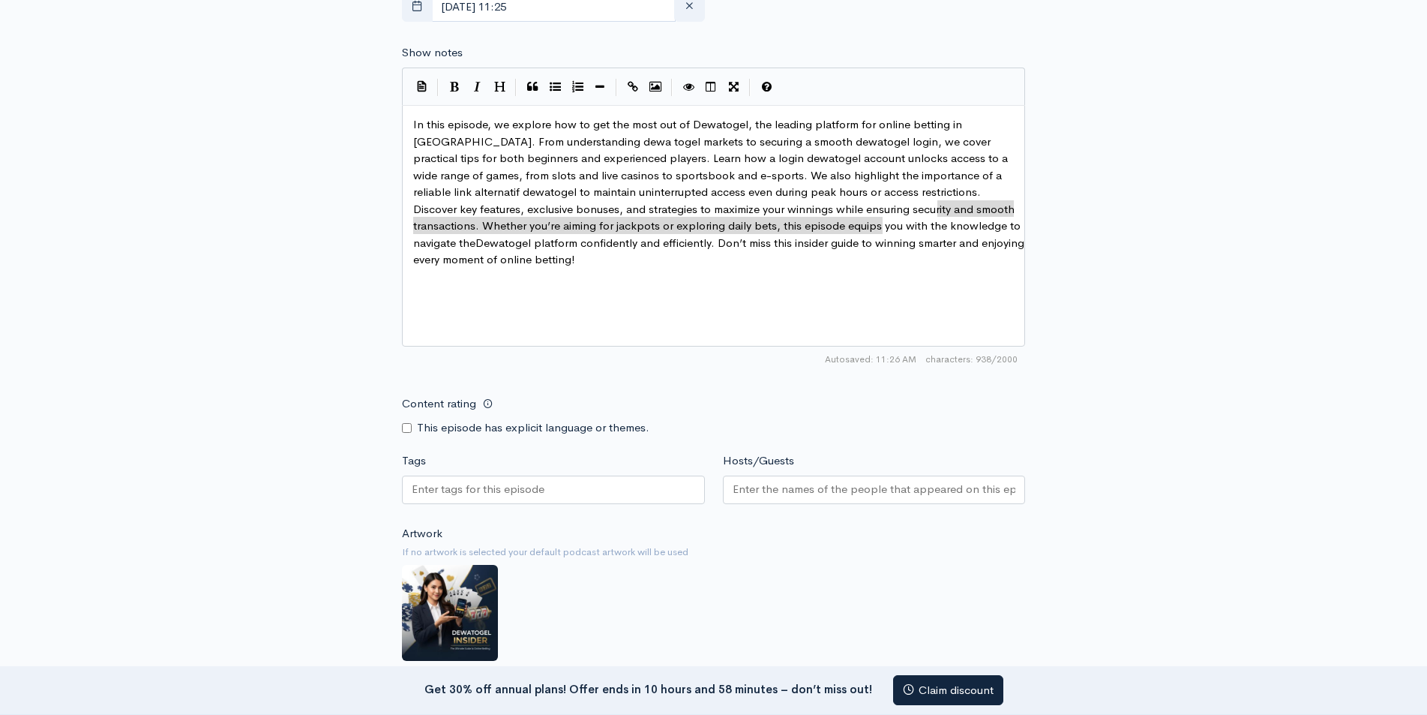
type textarea "Dewatogel"
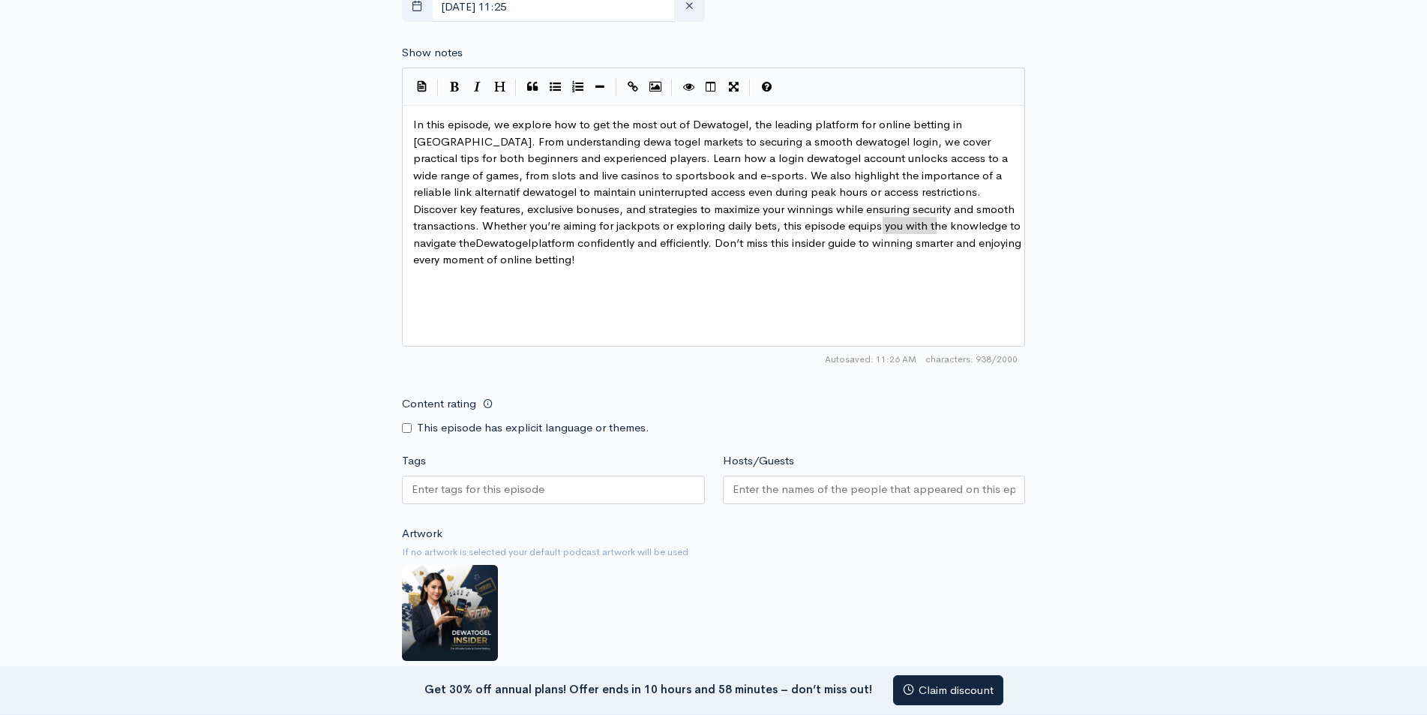
drag, startPoint x: 884, startPoint y: 223, endPoint x: 936, endPoint y: 221, distance: 51.8
click at [634, 85] on icon "Create Link" at bounding box center [633, 86] width 10 height 11
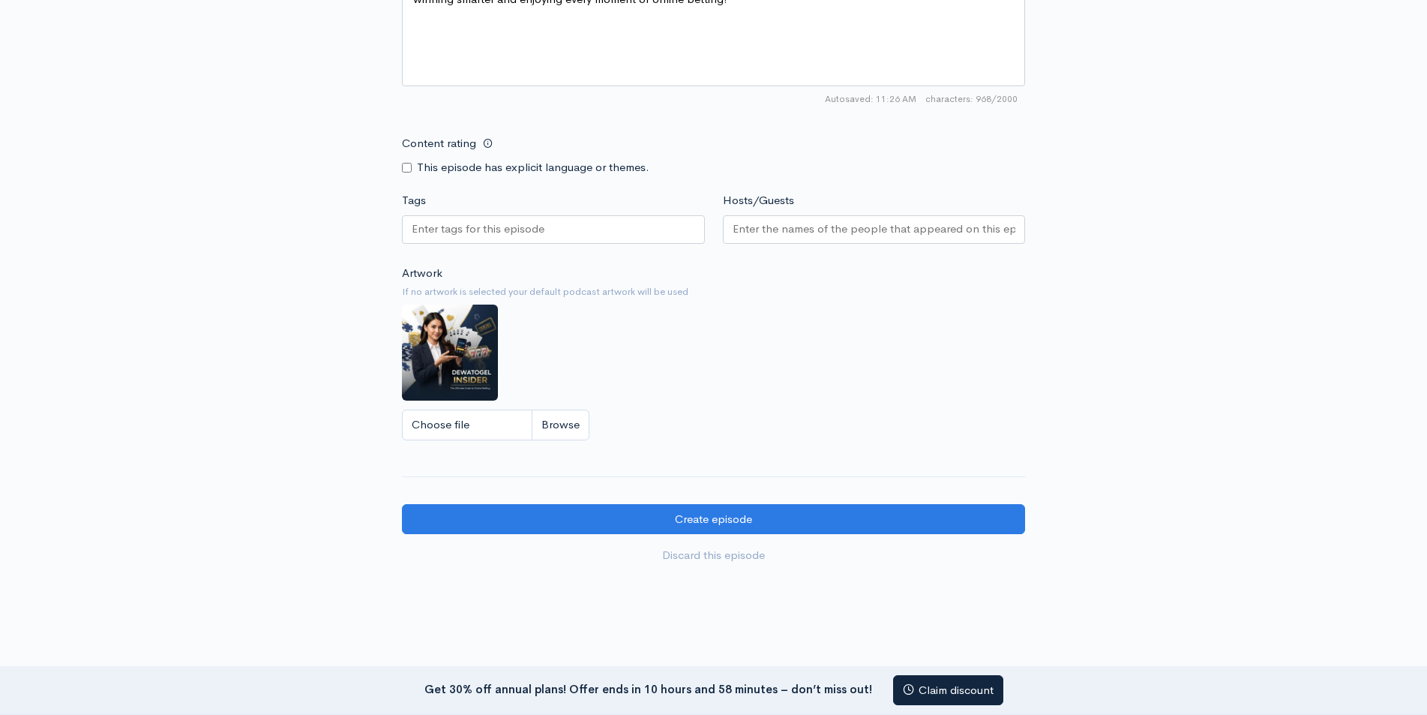
scroll to position [1176, 0]
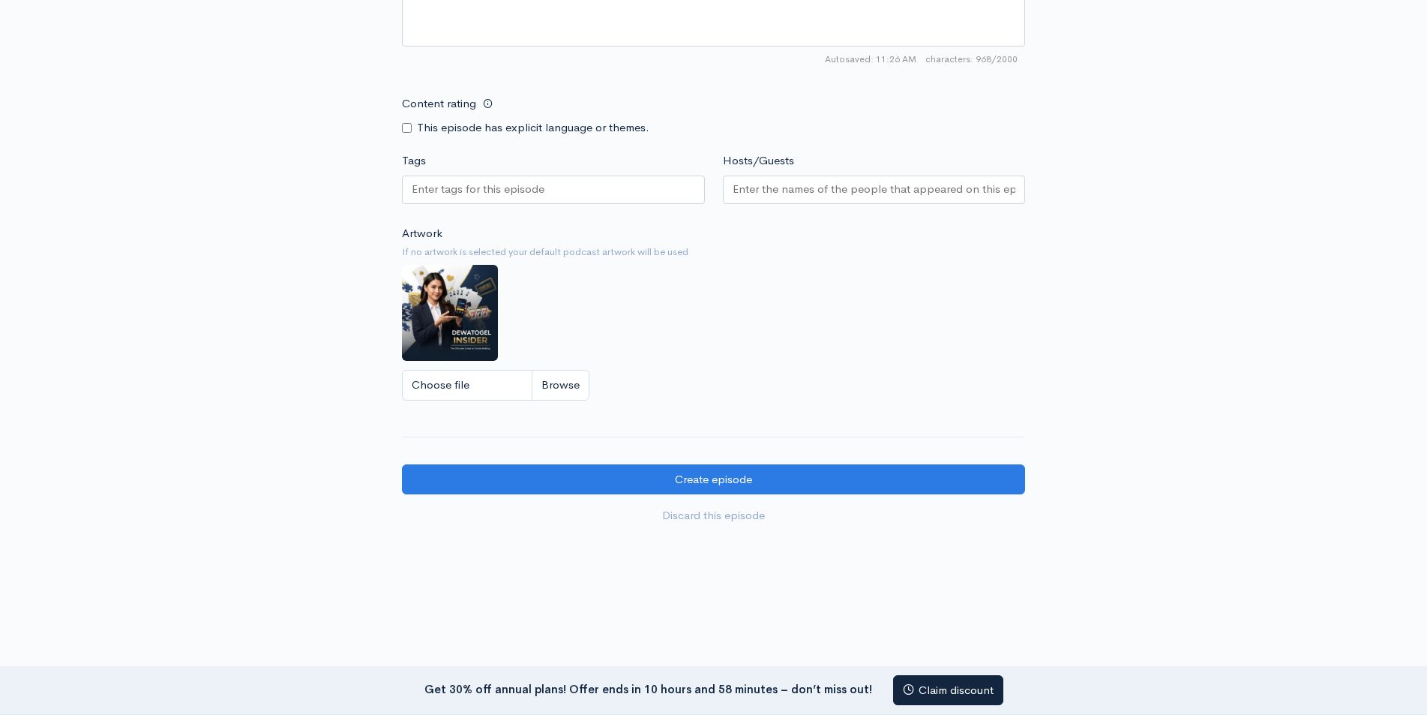
click at [474, 192] on input "Tags" at bounding box center [479, 189] width 135 height 17
type input "games"
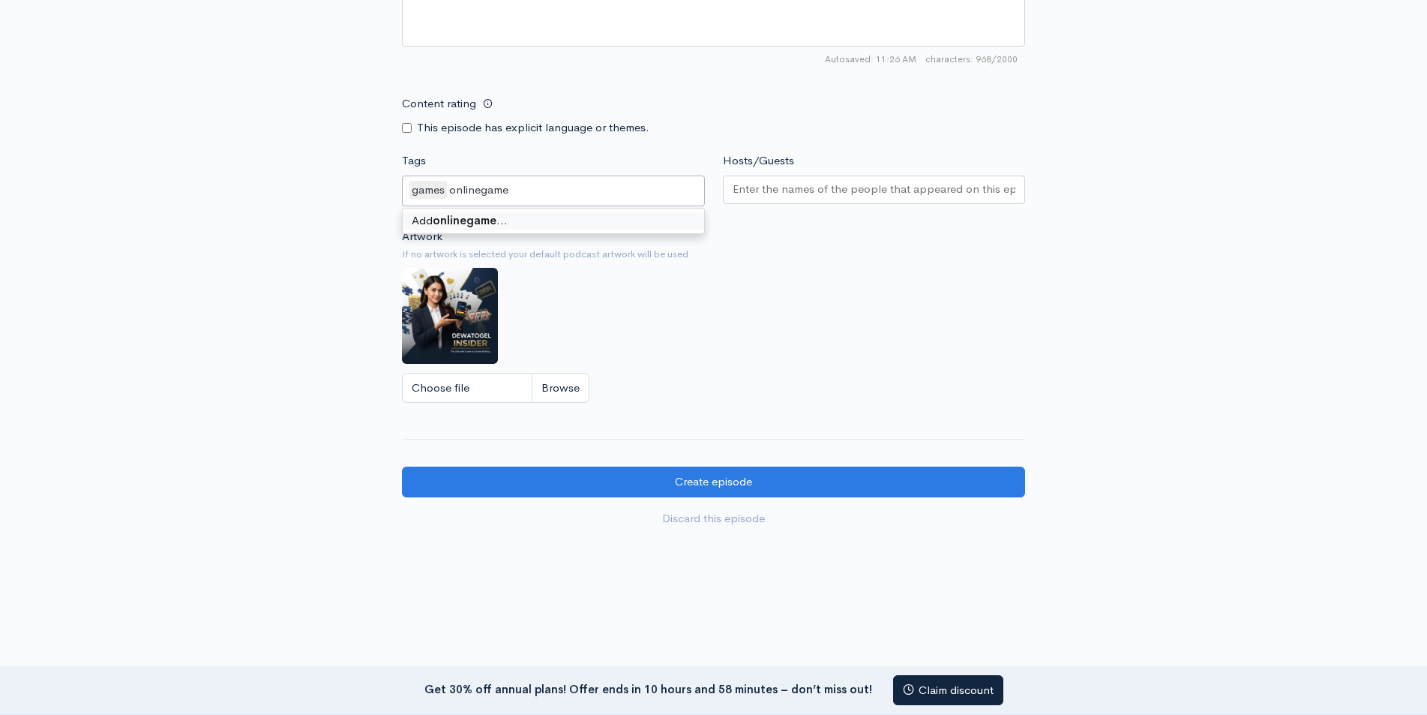
type input "onlinegames"
type input "fungame"
click at [773, 181] on input "Hosts/Guests" at bounding box center [874, 189] width 283 height 17
paste input "Dewatogel"
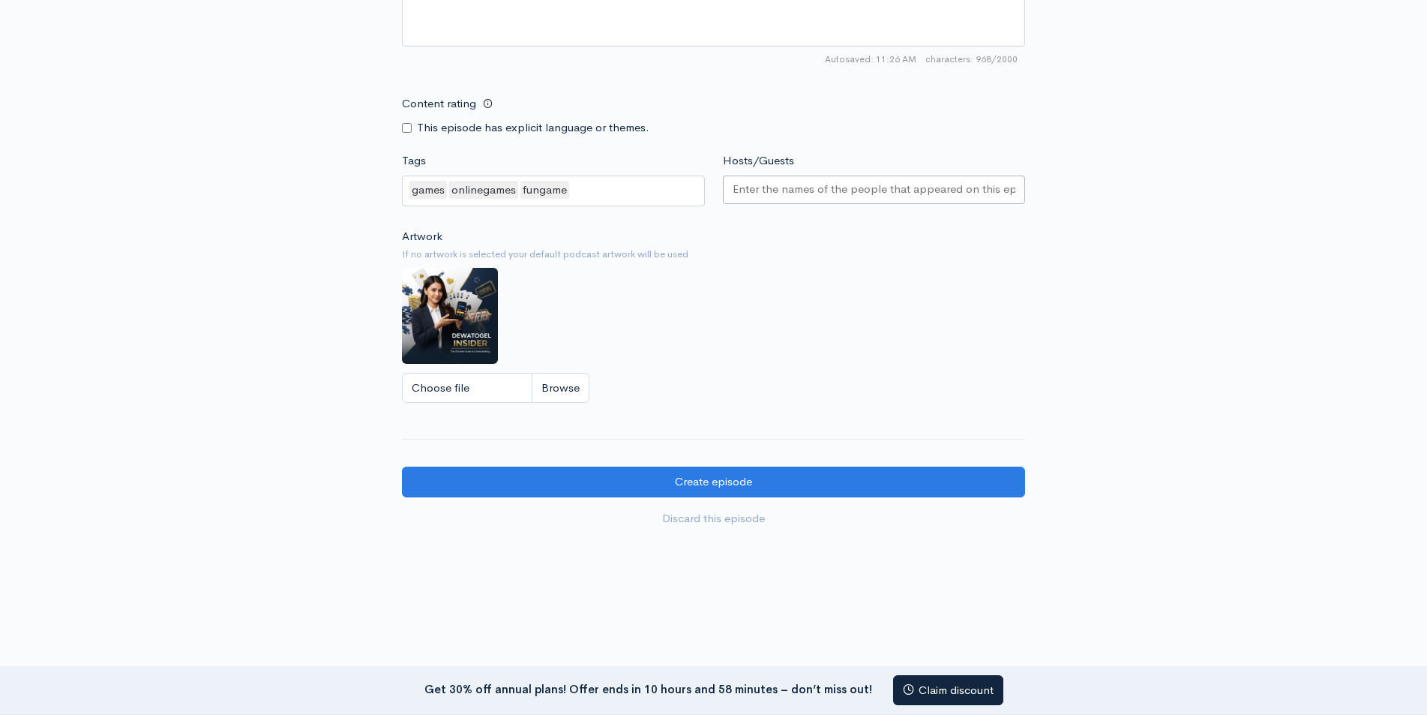
type input "Dewatogel"
click at [493, 382] on input "Choose file" at bounding box center [495, 388] width 187 height 31
type input "C:\fakepath\Gemini_Generated_Image_obc1tyobc1tyobc1.jfif"
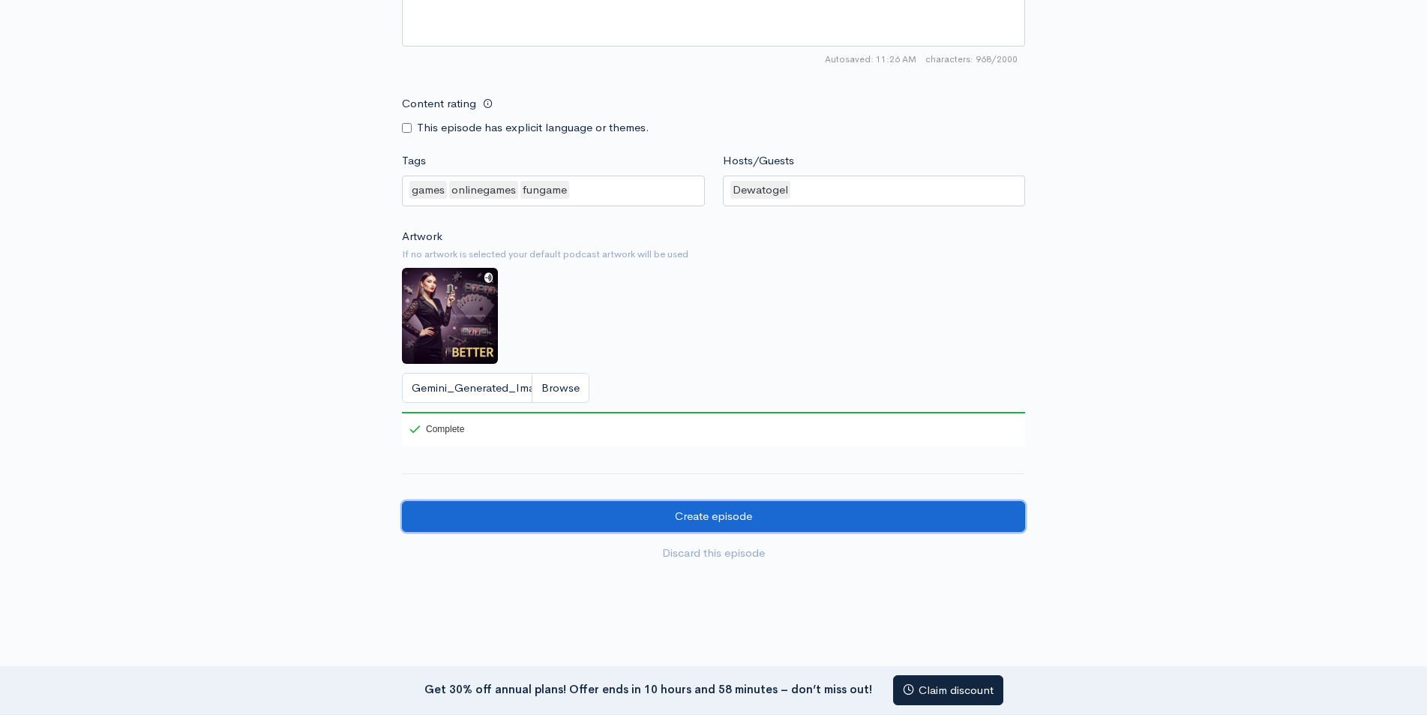
click at [737, 521] on input "Create episode" at bounding box center [713, 516] width 623 height 31
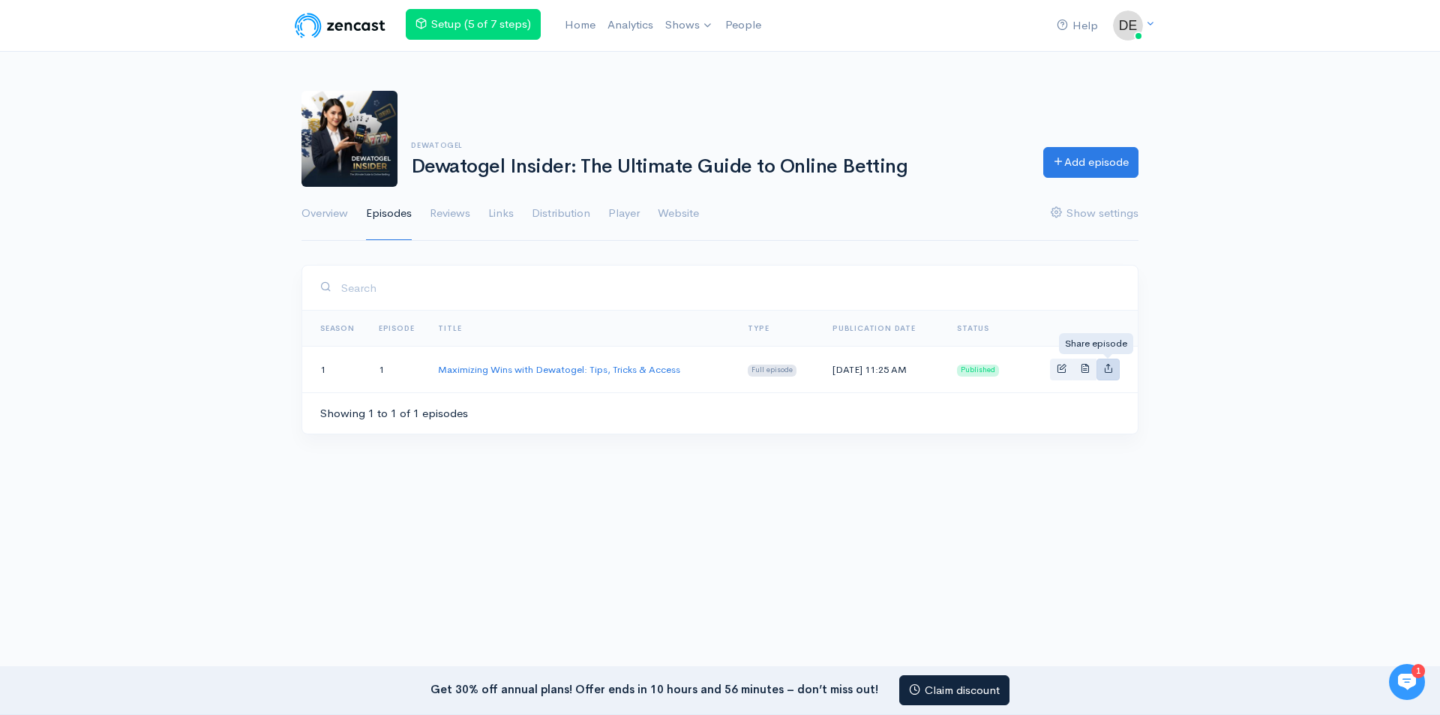
click at [1105, 366] on icon "Basic example" at bounding box center [1108, 368] width 10 height 10
type input "[URL][DOMAIN_NAME]"
type input "<iframe src='[URL][DOMAIN_NAME]' width='100%' height='190' frameborder='0' scro…"
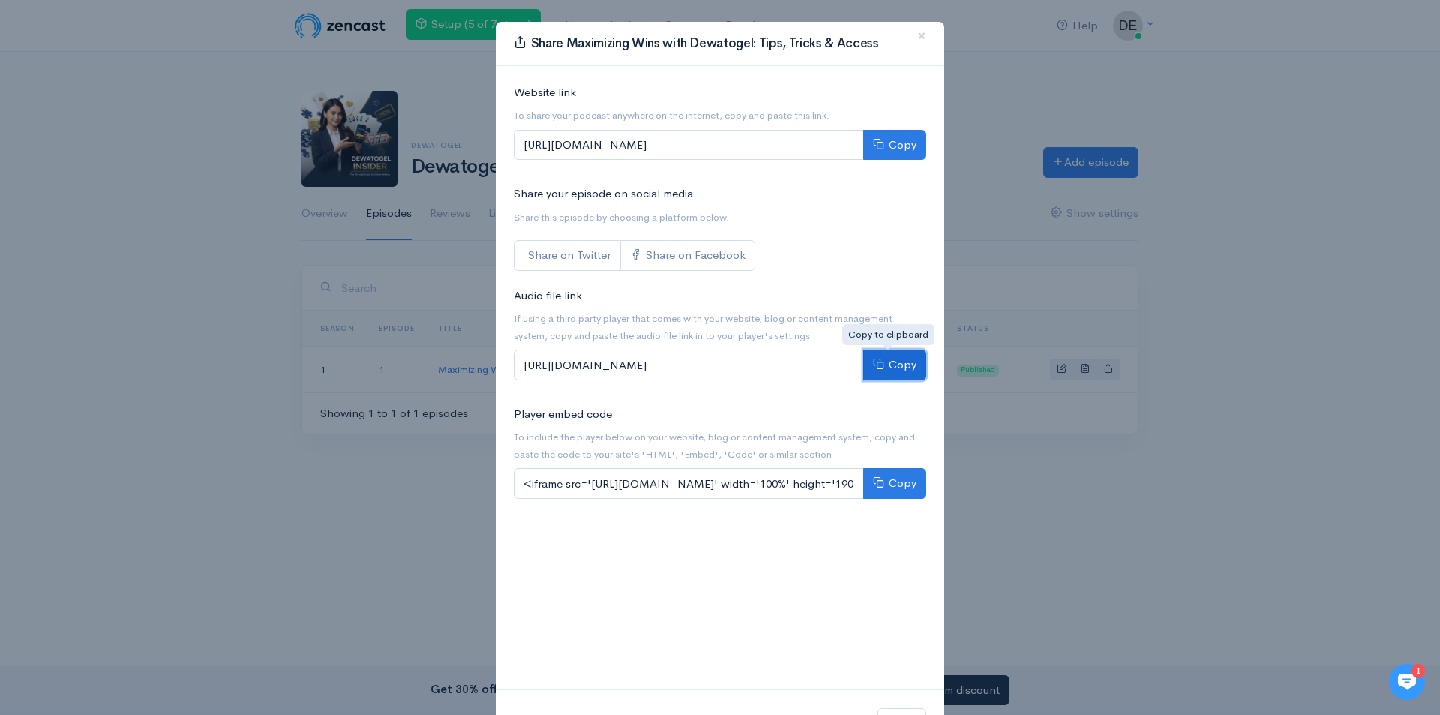
click at [875, 358] on icon at bounding box center [878, 363] width 11 height 11
click at [882, 150] on button "Copy" at bounding box center [894, 145] width 63 height 31
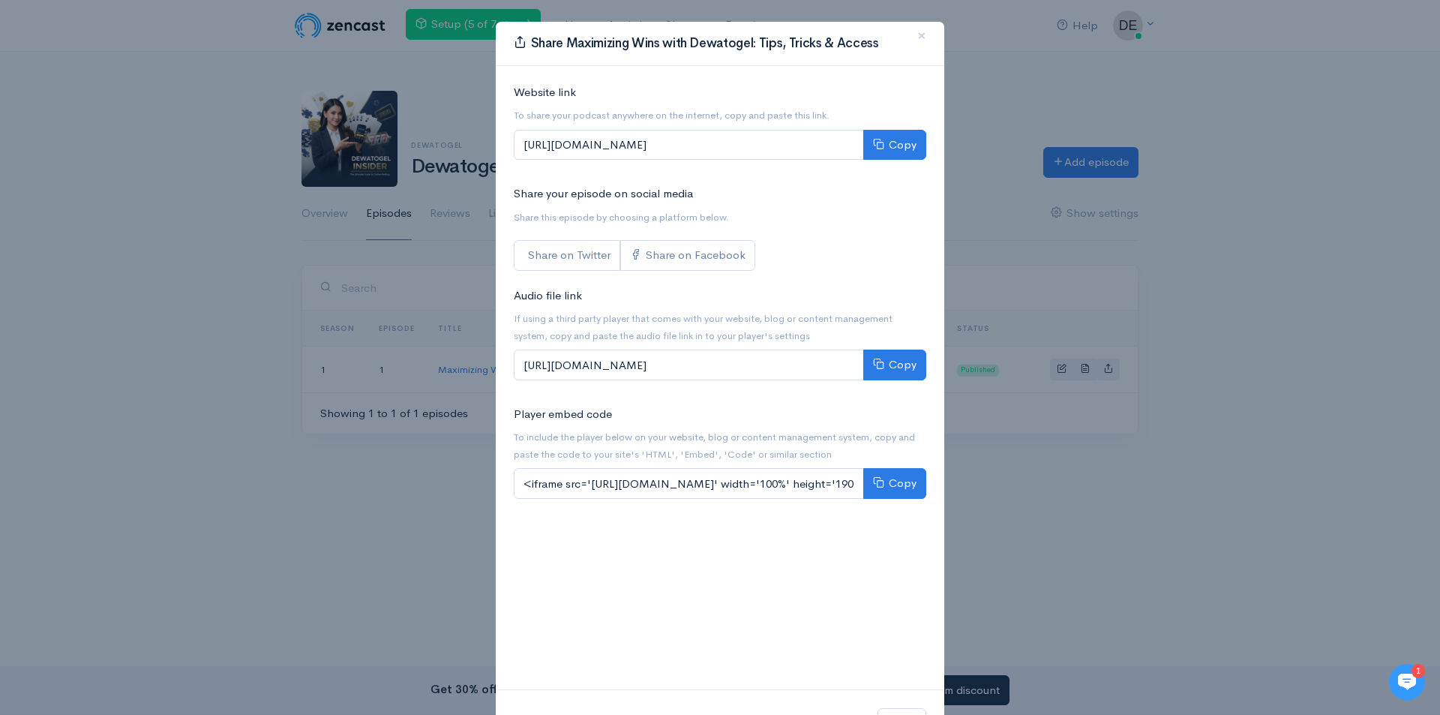
click at [196, 48] on div "Share Maximizing Wins with [PERSON_NAME]: Tips, Tricks & Access × Website link …" at bounding box center [720, 357] width 1440 height 715
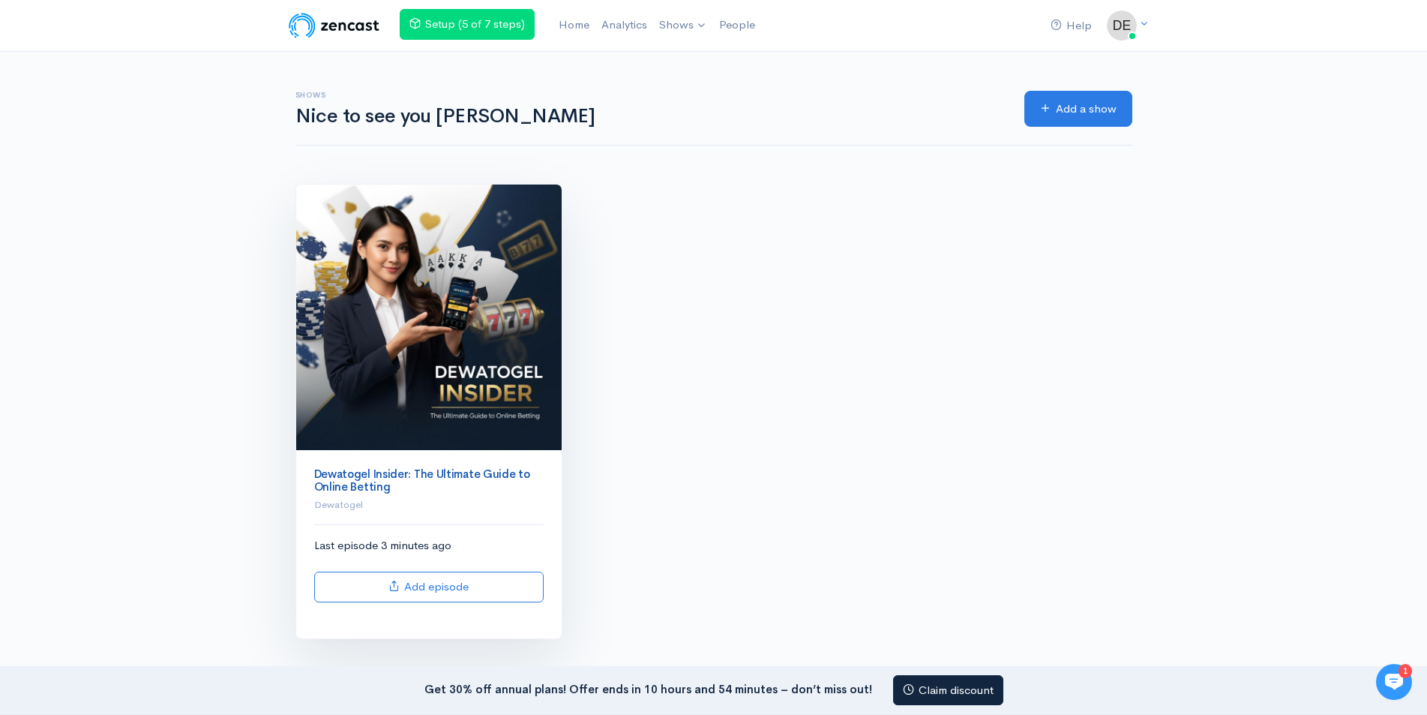
click at [442, 472] on link "Dewatogel Insider: The Ultimate Guide to Online Betting" at bounding box center [422, 479] width 216 height 27
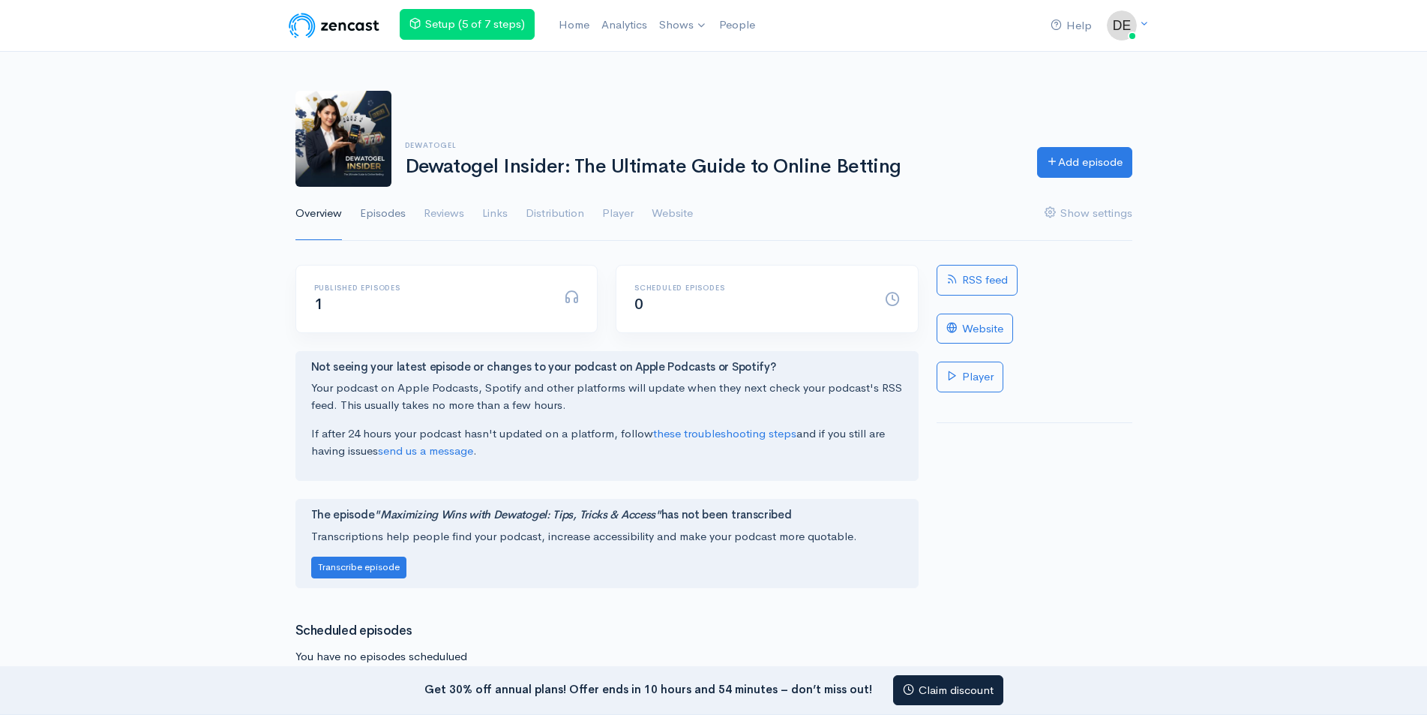
click at [391, 216] on link "Episodes" at bounding box center [383, 214] width 46 height 54
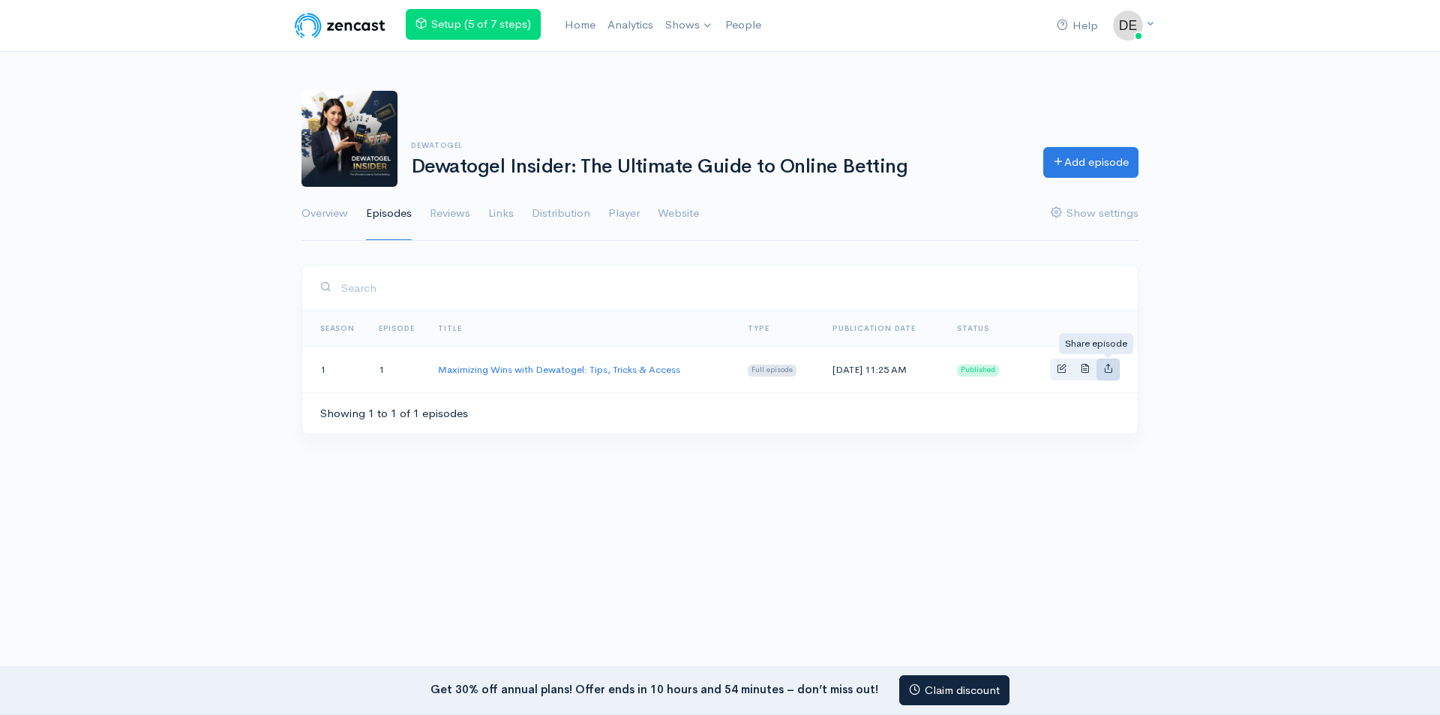
click at [1104, 368] on icon "Basic example" at bounding box center [1108, 368] width 10 height 10
type input "[URL][DOMAIN_NAME]"
type input "<iframe src='[URL][DOMAIN_NAME]' width='100%' height='190' frameborder='0' scro…"
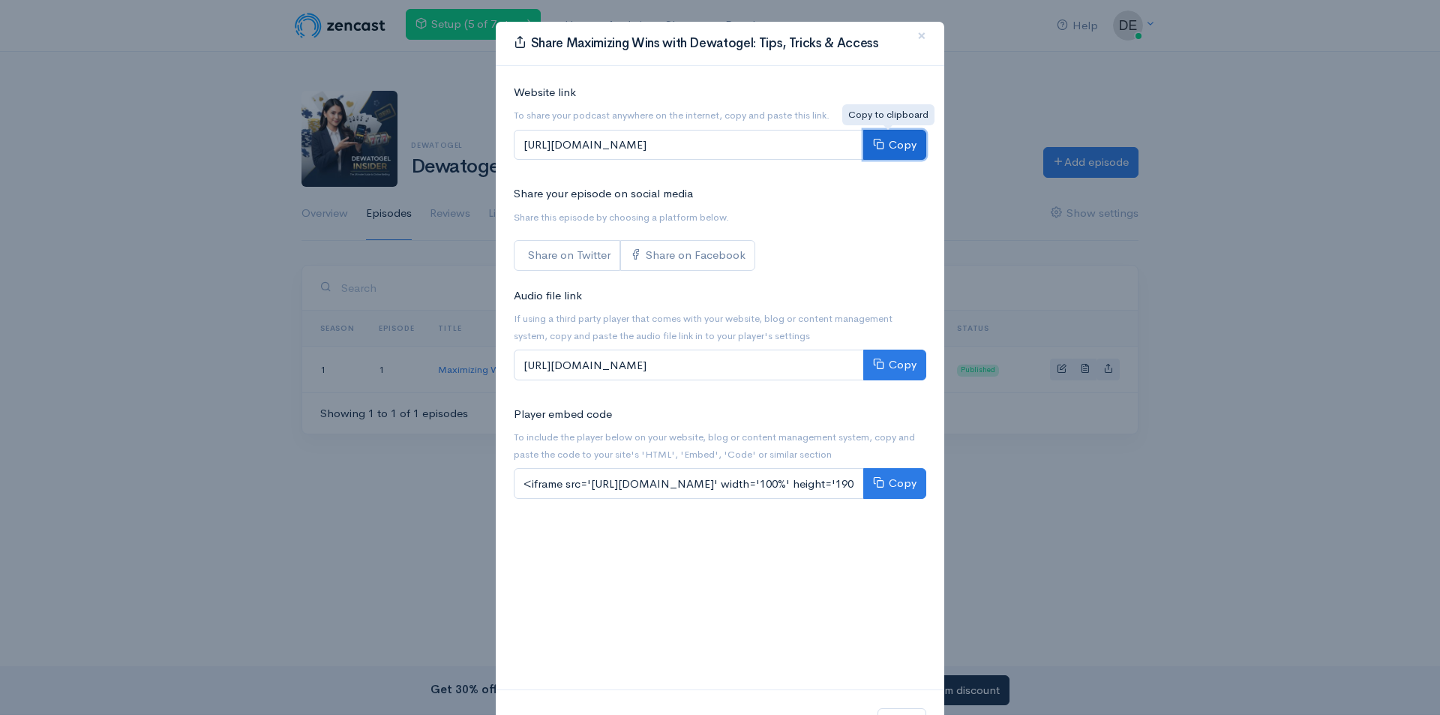
click at [875, 146] on icon at bounding box center [878, 143] width 11 height 11
